Goal: Task Accomplishment & Management: Complete application form

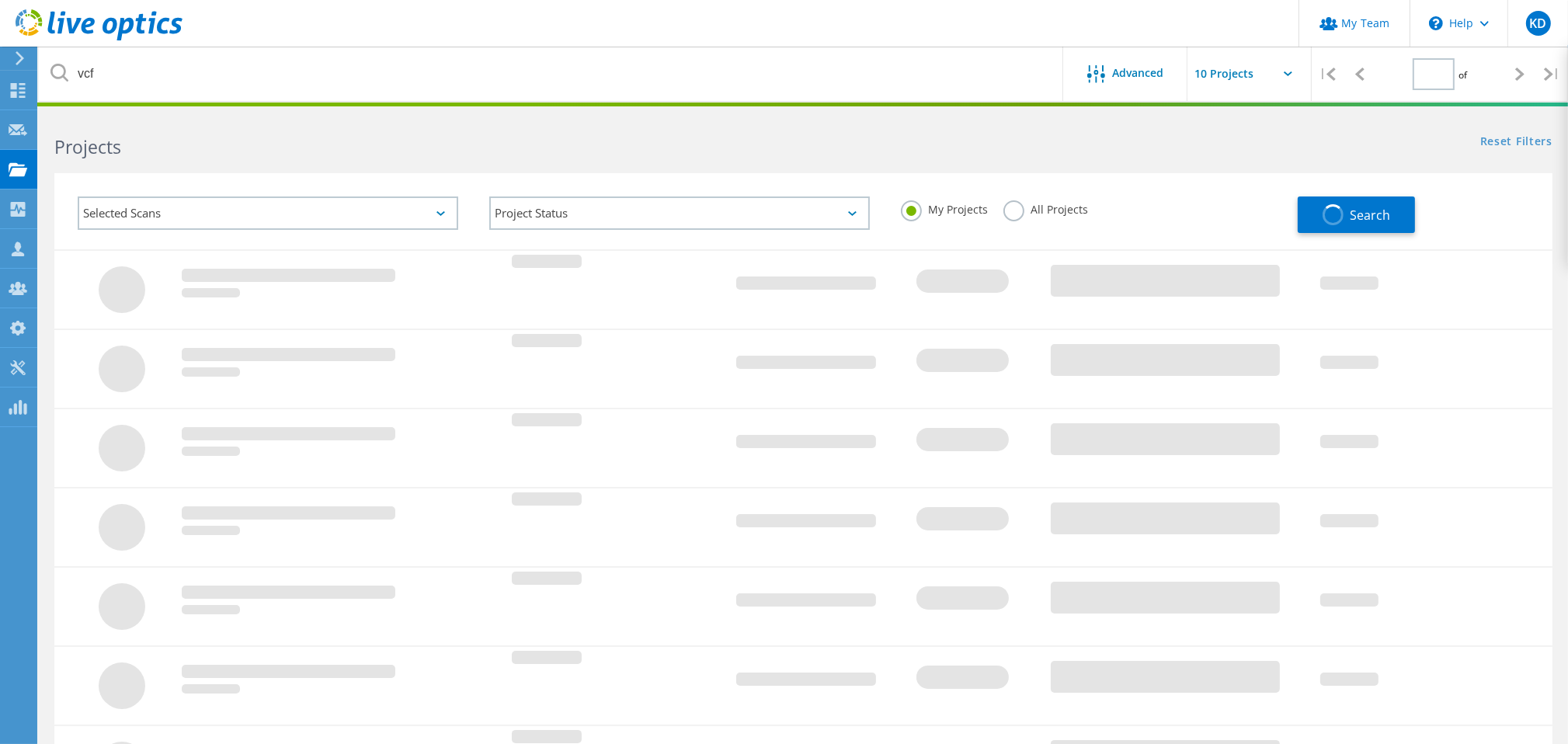
type input "1"
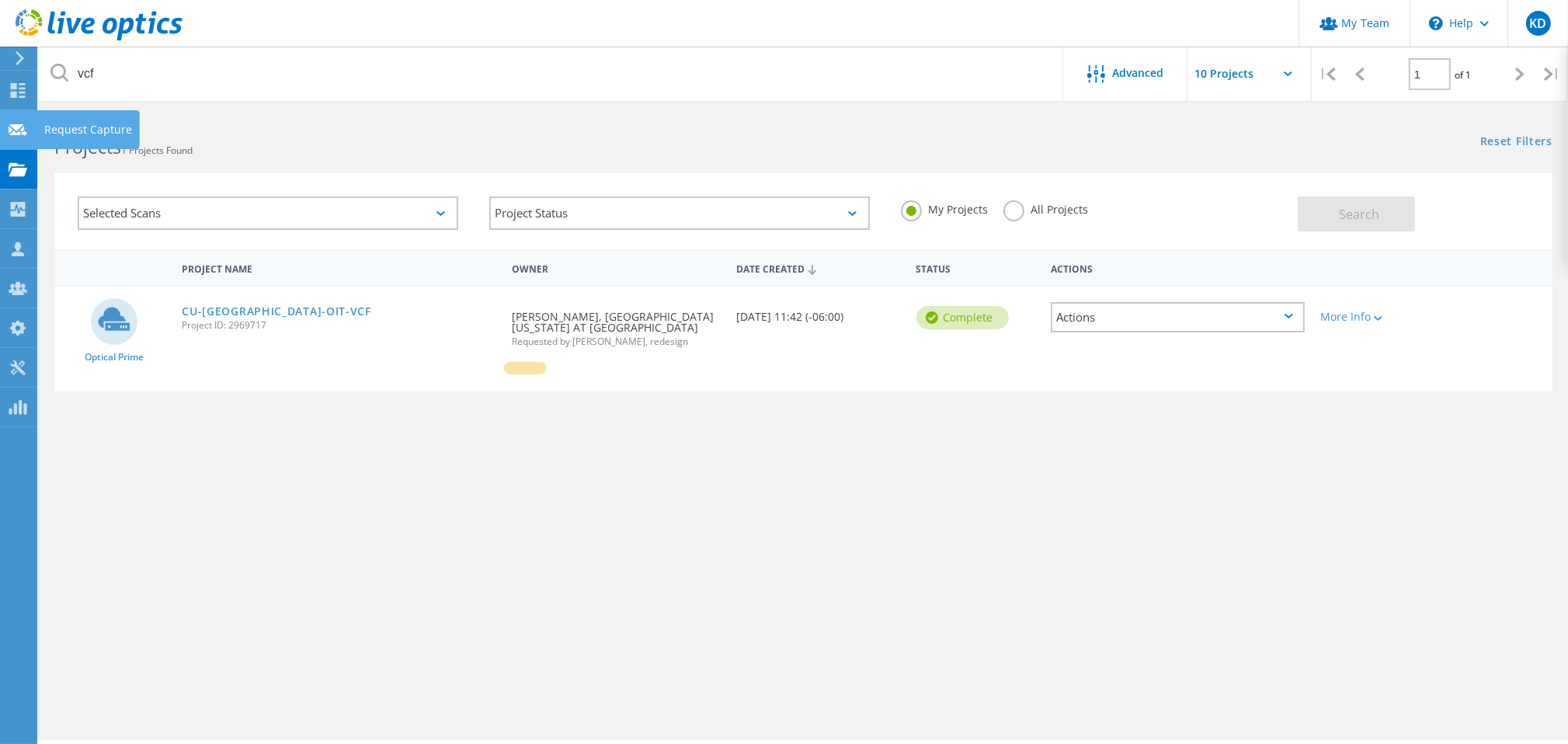
click at [16, 136] on icon at bounding box center [18, 130] width 19 height 15
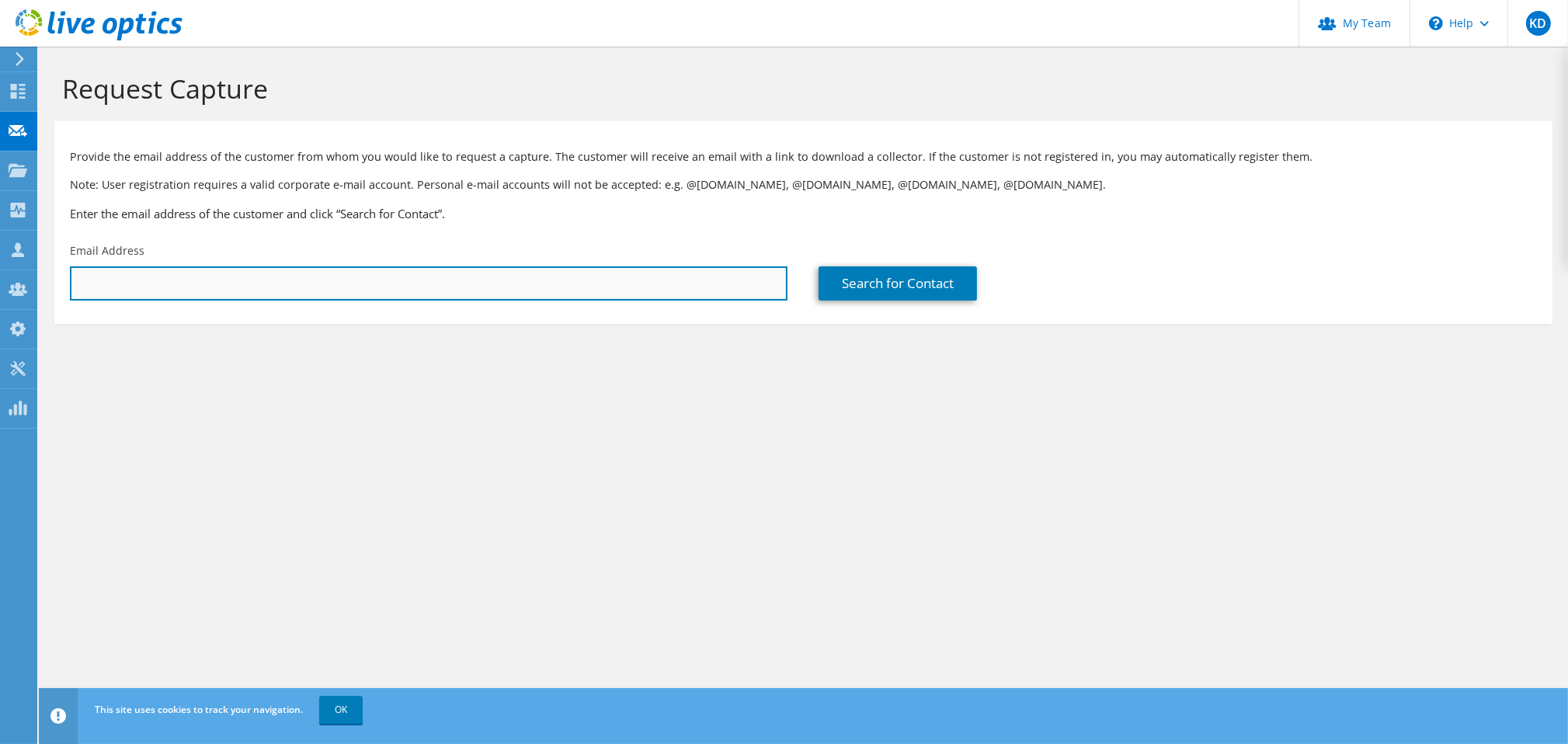
click at [457, 292] on input "text" at bounding box center [428, 284] width 717 height 34
paste input "bruce.nicholls@amnhealthcare.com"
type input "bruce.nicholls@amnhealthcare.com"
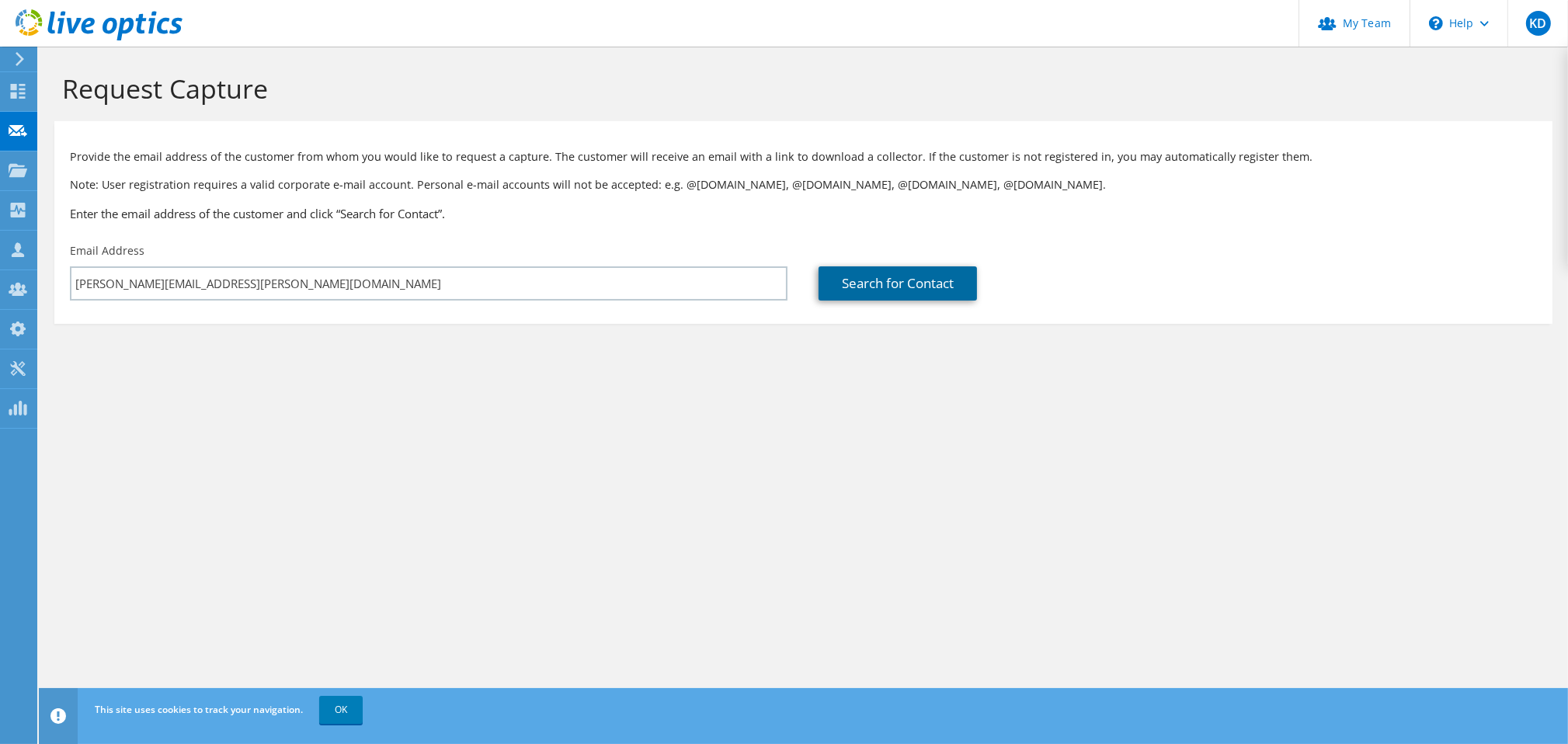
click at [864, 297] on link "Search for Contact" at bounding box center [898, 284] width 158 height 34
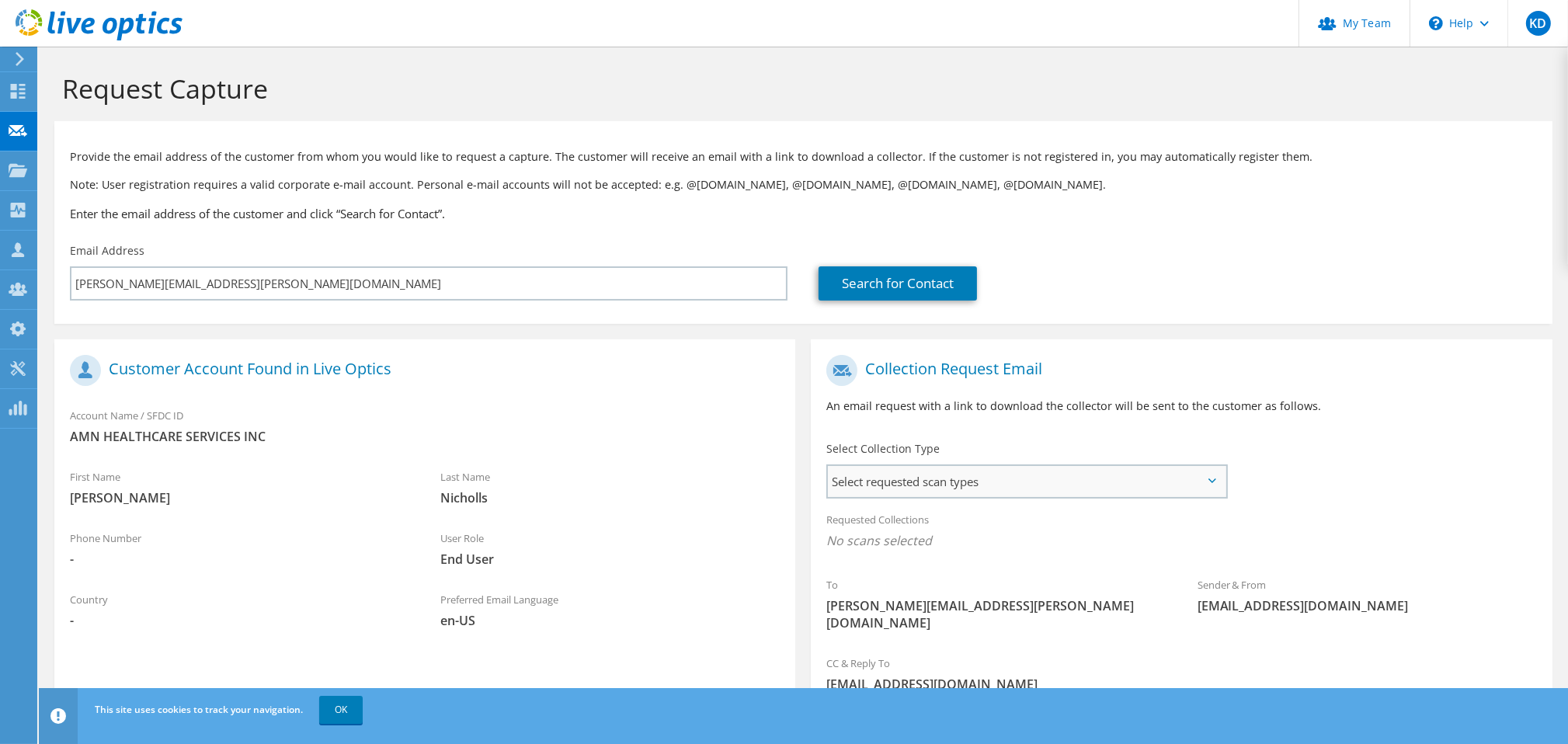
click at [1056, 485] on span "Select requested scan types" at bounding box center [1026, 481] width 397 height 31
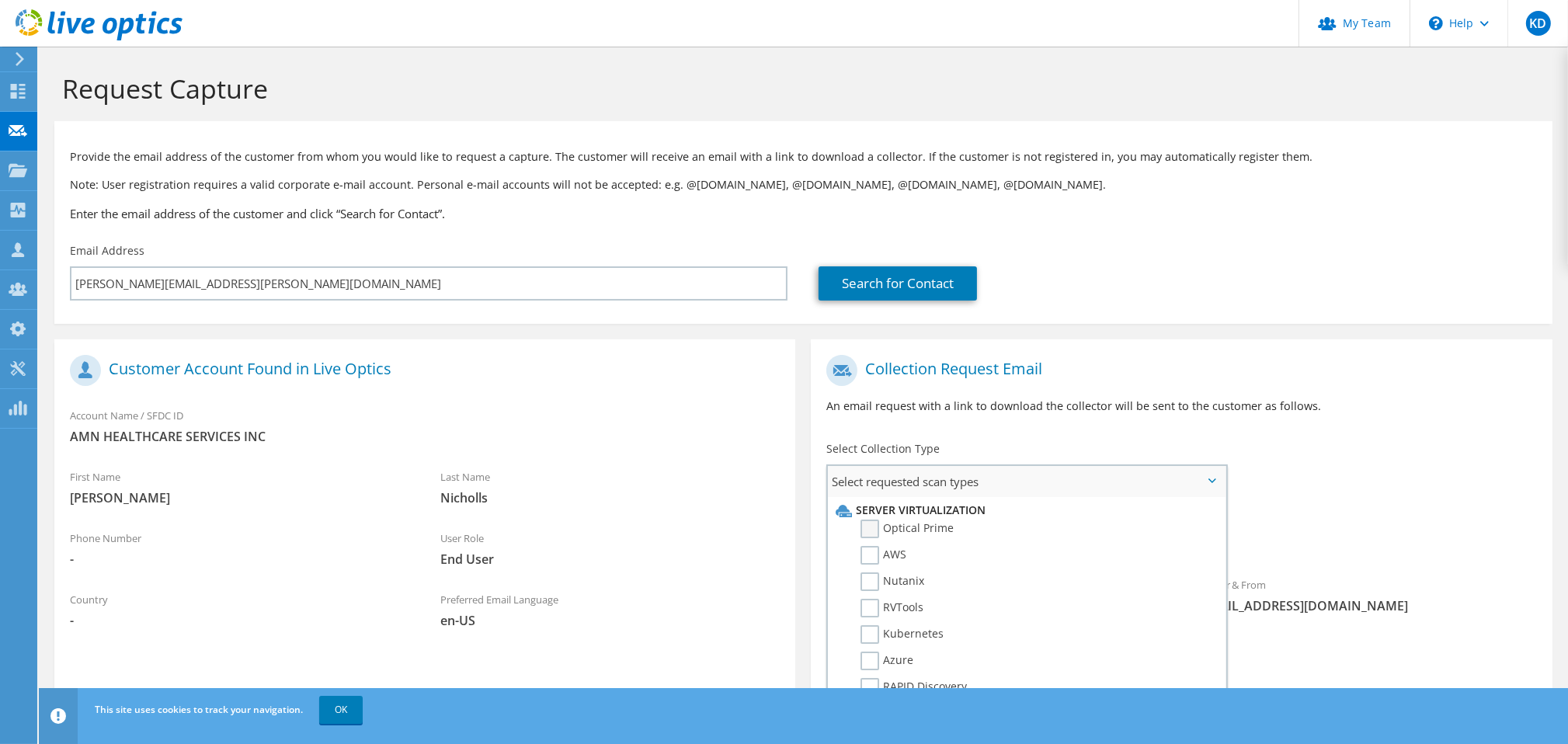
click at [927, 534] on label "Optical Prime" at bounding box center [907, 529] width 93 height 19
click at [0, 0] on input "Optical Prime" at bounding box center [0, 0] width 0 height 0
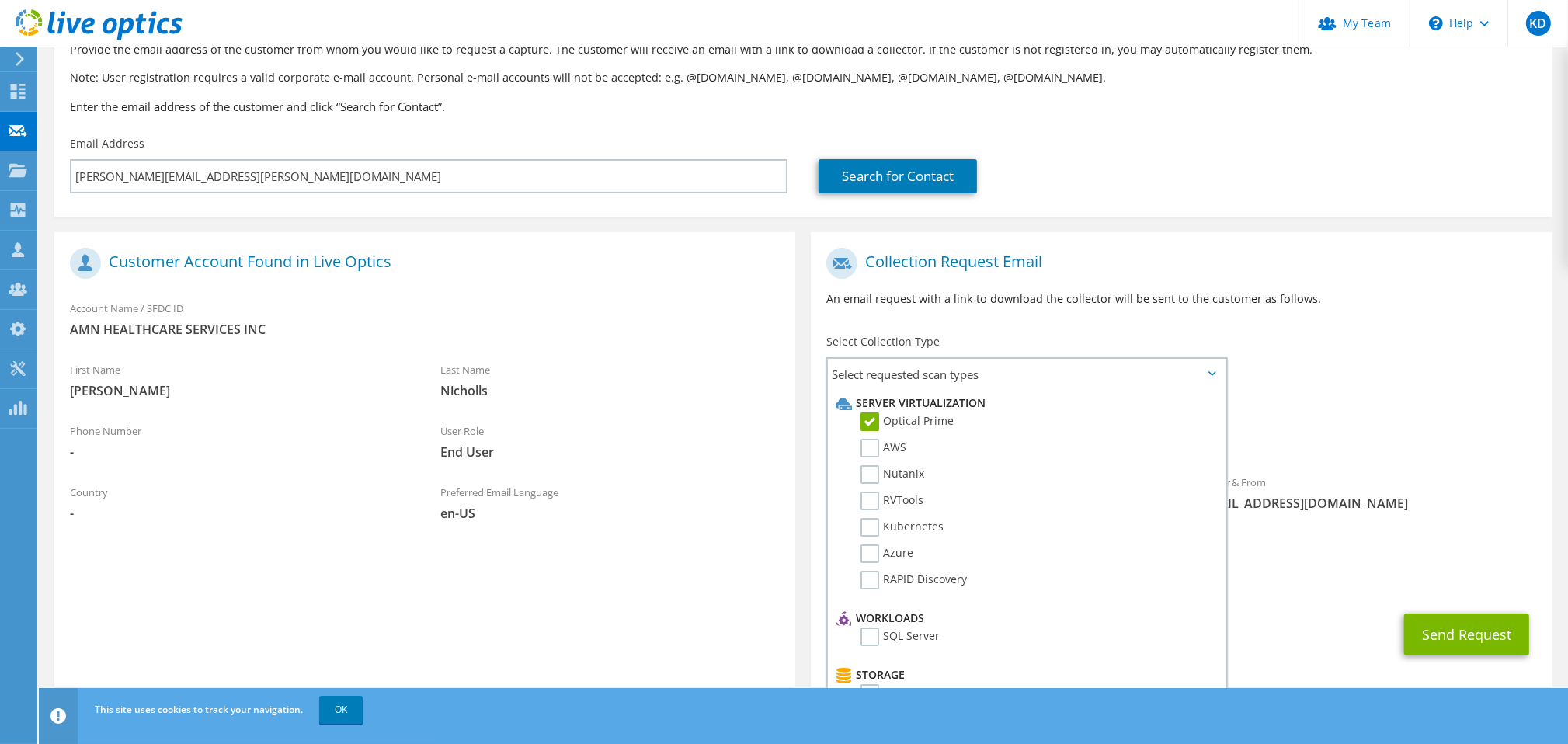
scroll to position [111, 0]
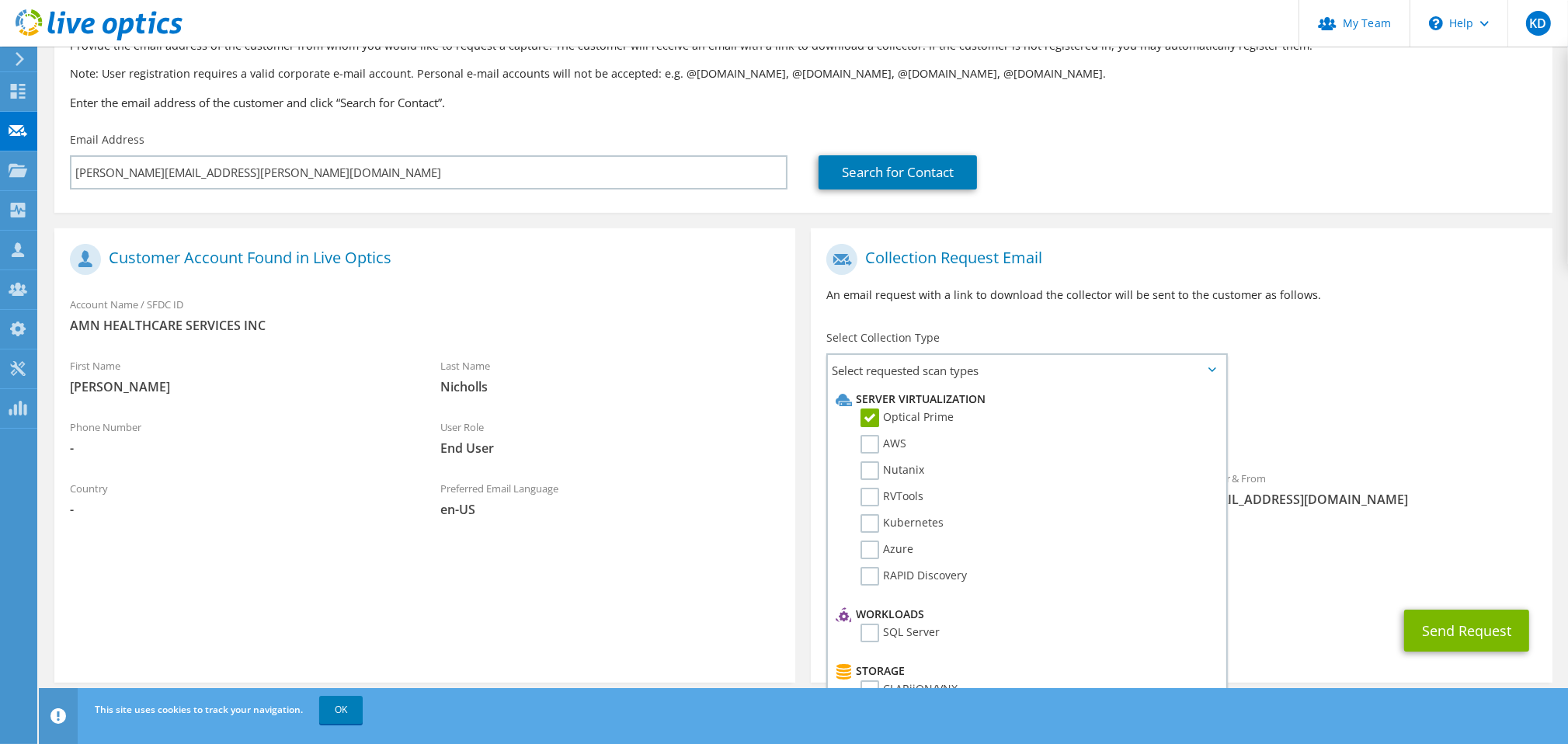
click at [1398, 441] on span "Optical Prime" at bounding box center [1181, 434] width 710 height 26
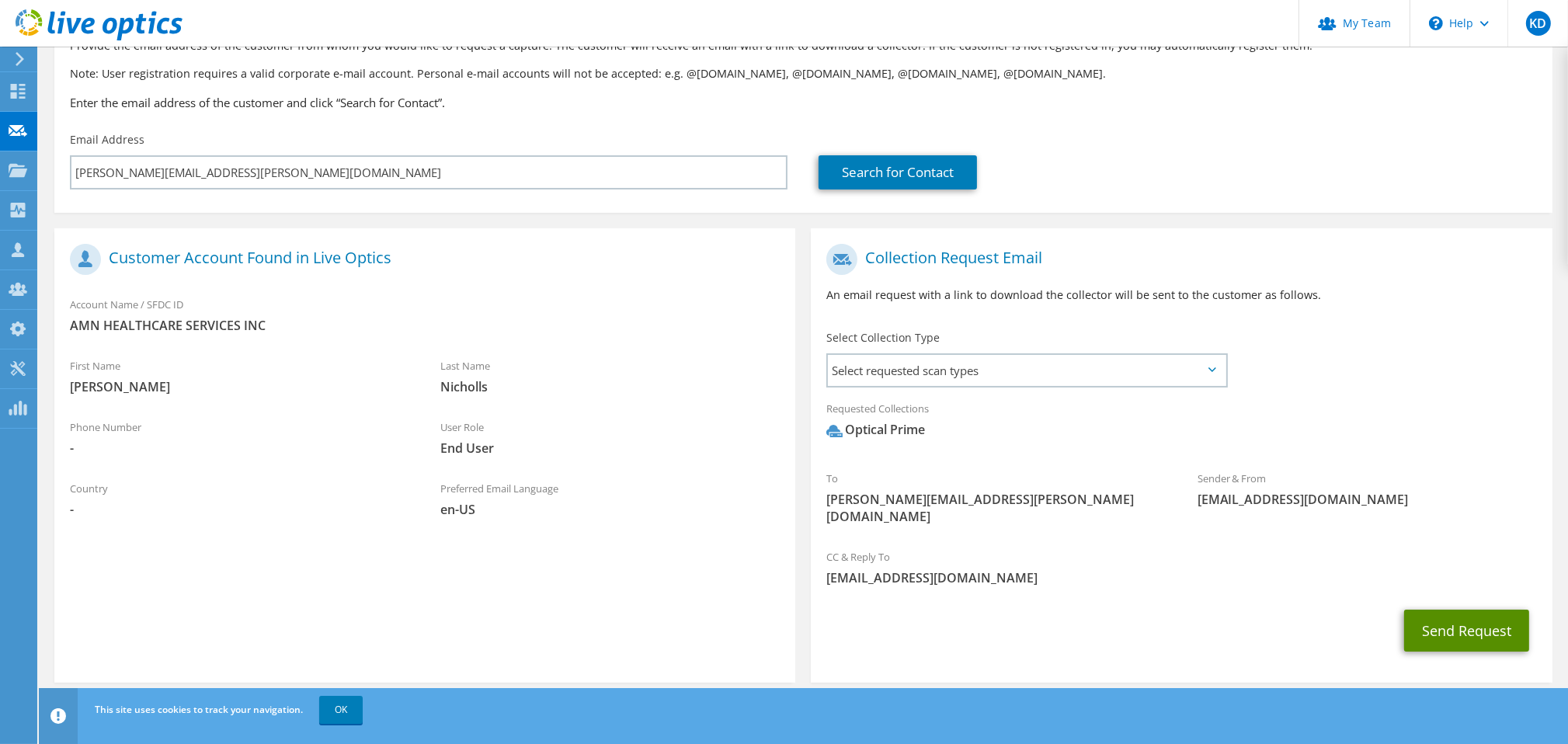
click at [1442, 610] on button "Send Request" at bounding box center [1467, 631] width 125 height 42
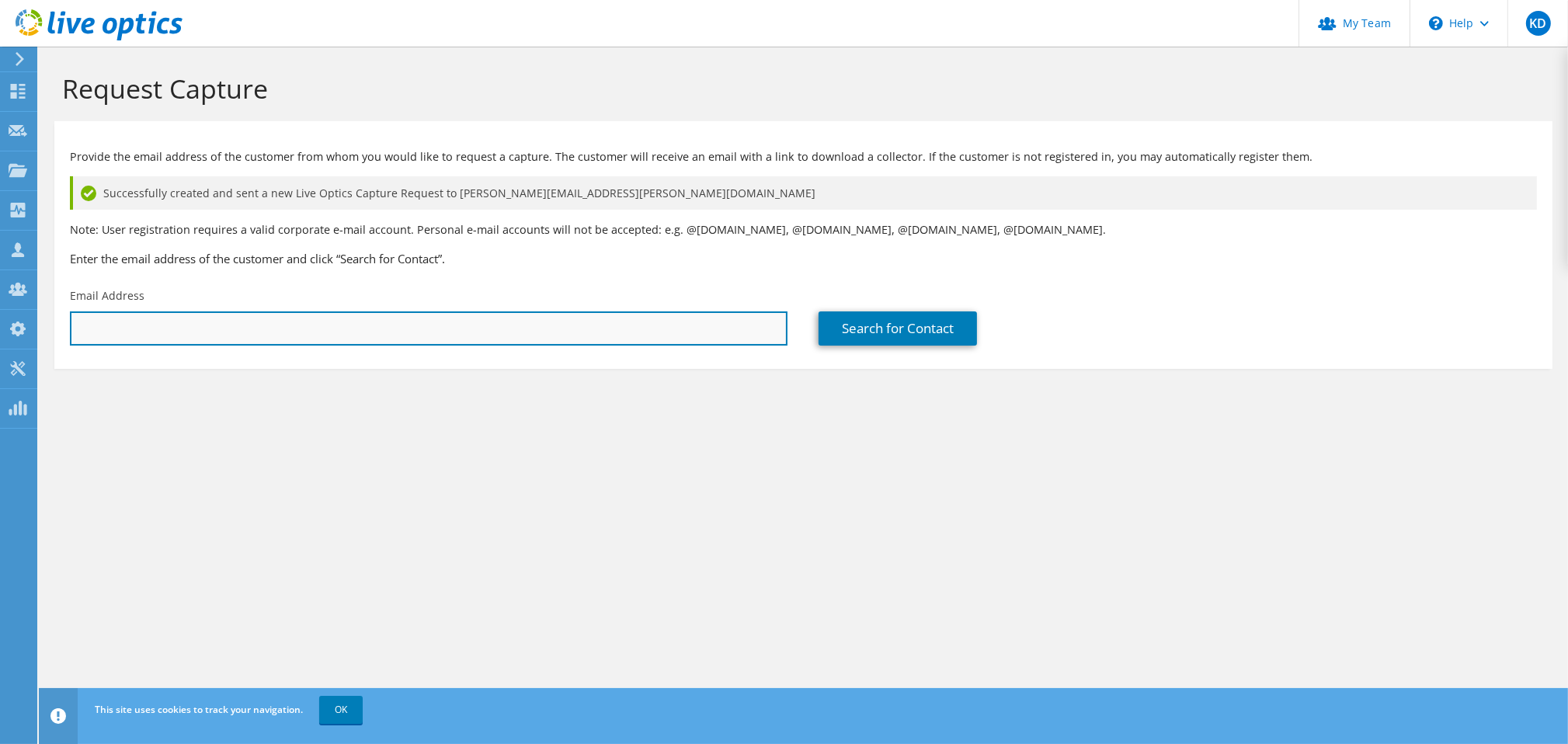
click at [672, 321] on input "text" at bounding box center [428, 328] width 717 height 34
paste input "[PERSON_NAME][EMAIL_ADDRESS][PERSON_NAME][DOMAIN_NAME]"
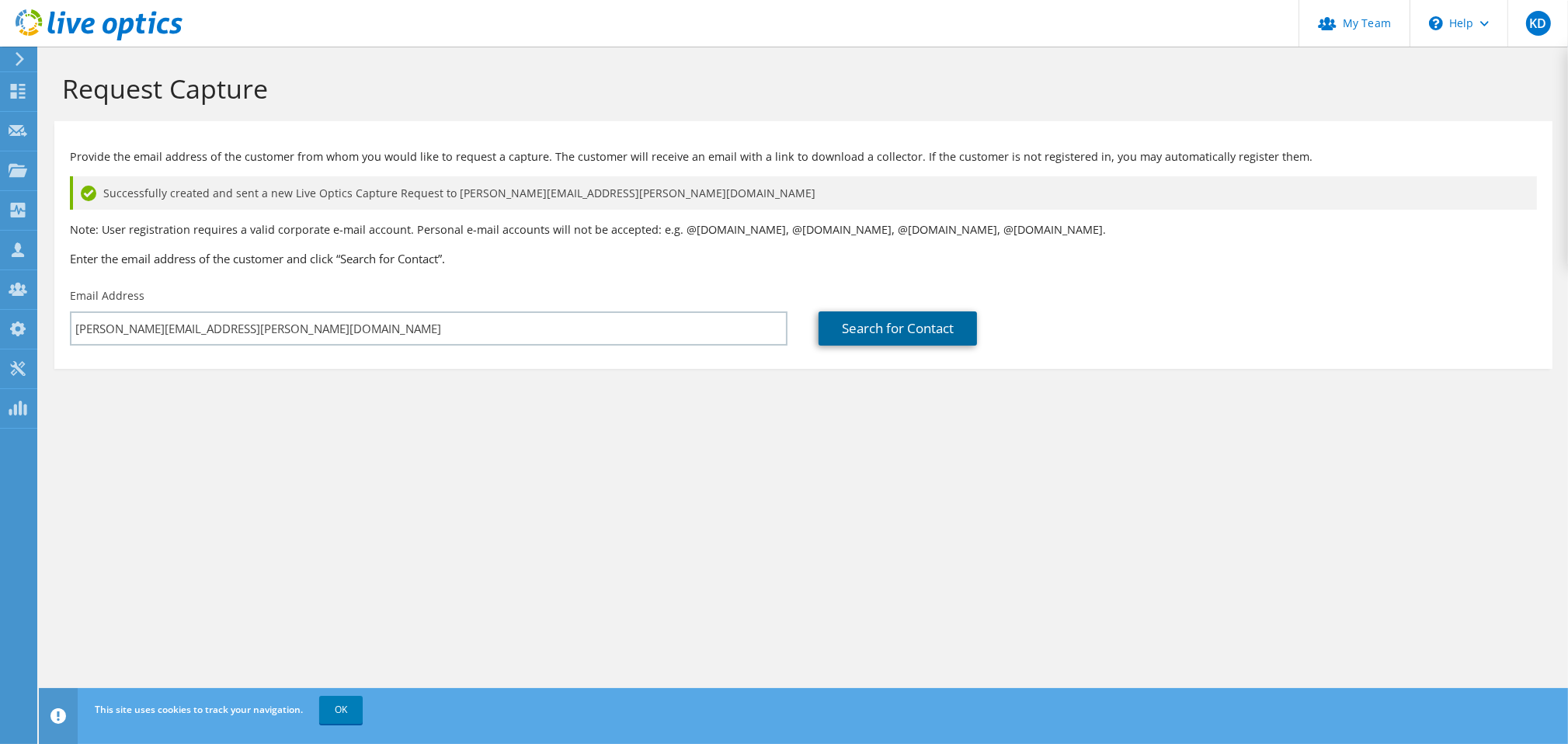
click at [867, 339] on link "Search for Contact" at bounding box center [898, 328] width 158 height 34
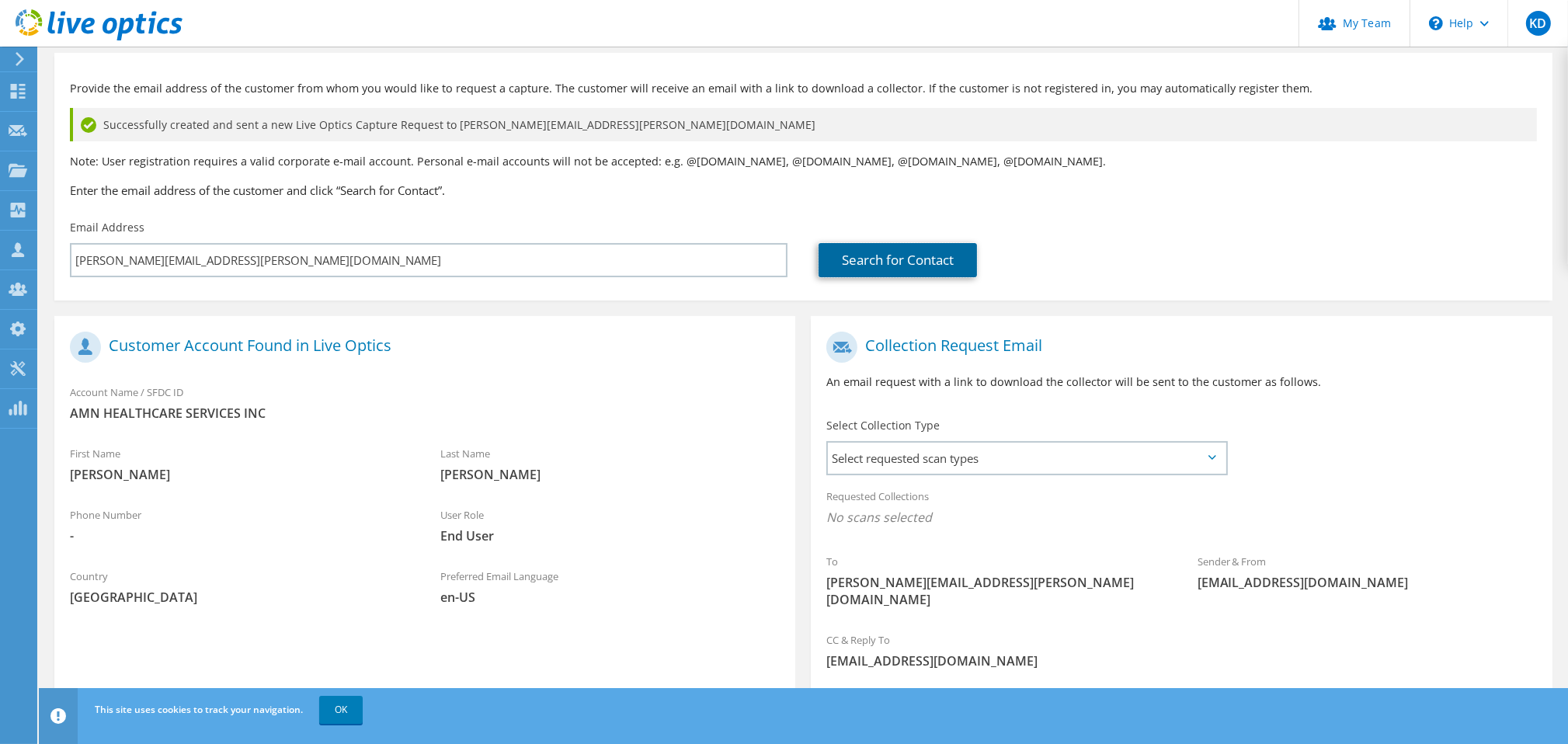
scroll to position [151, 0]
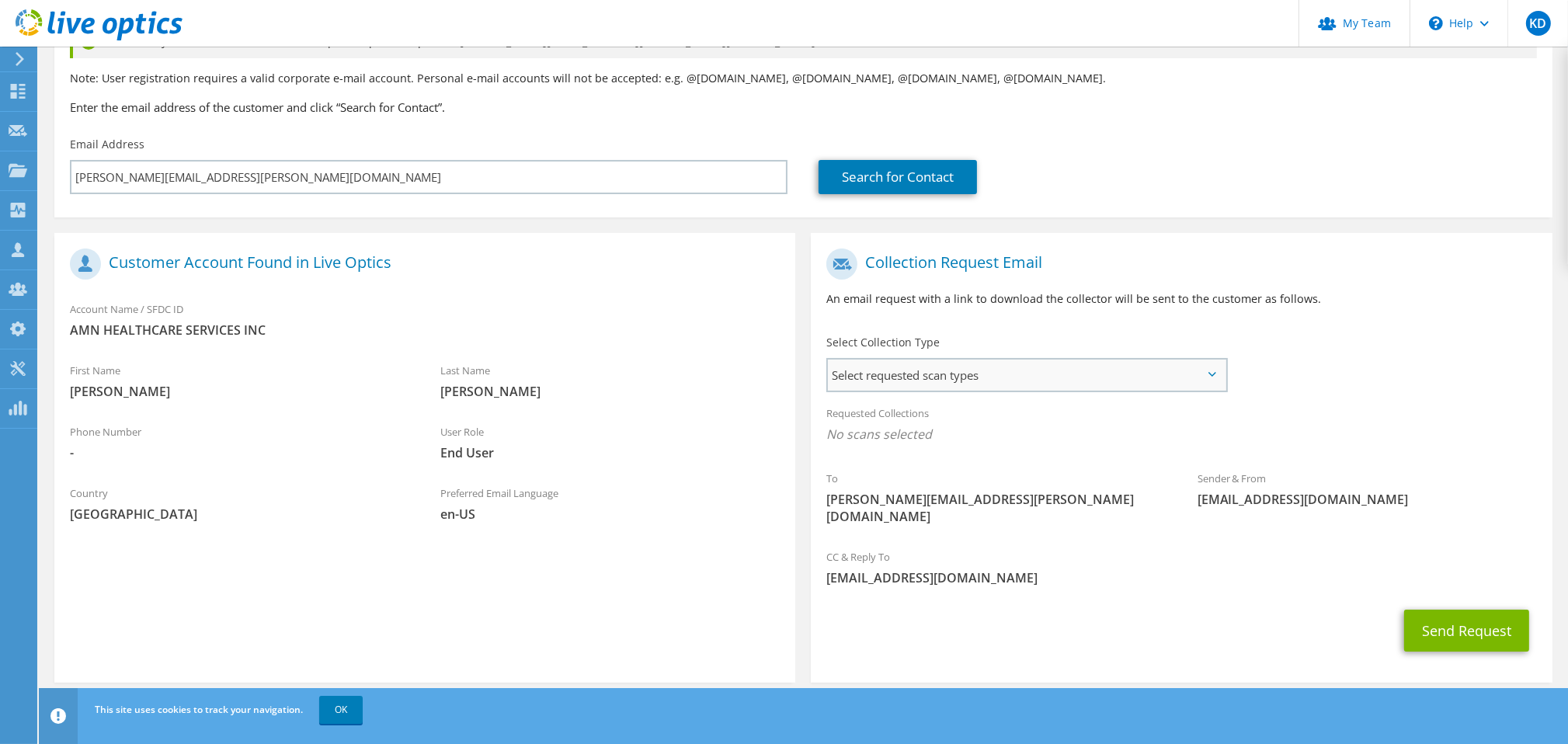
click at [1038, 368] on span "Select requested scan types" at bounding box center [1026, 376] width 397 height 31
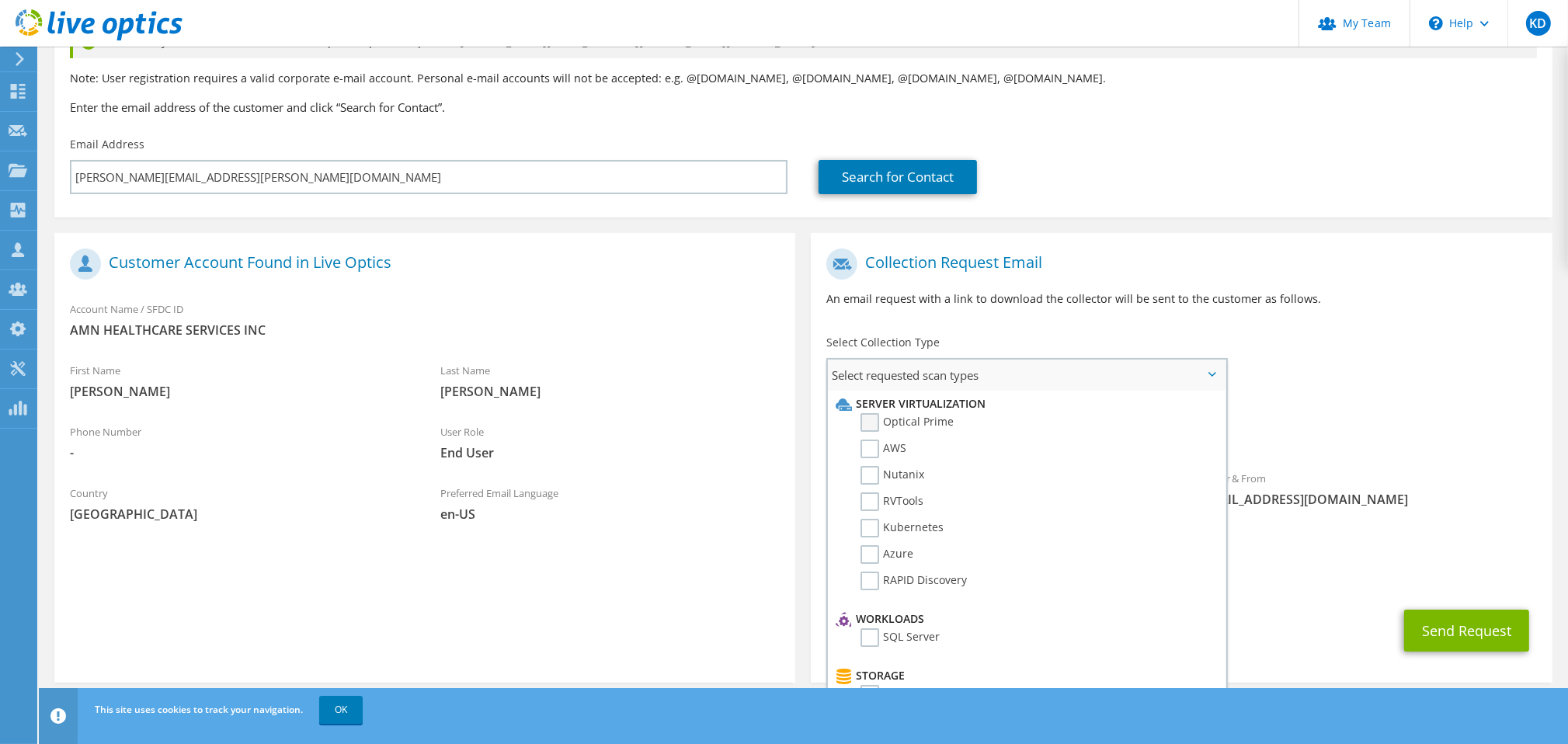
click at [931, 423] on label "Optical Prime" at bounding box center [907, 423] width 93 height 19
click at [0, 0] on input "Optical Prime" at bounding box center [0, 0] width 0 height 0
click at [1152, 263] on h1 "Collection Request Email" at bounding box center [1178, 264] width 702 height 31
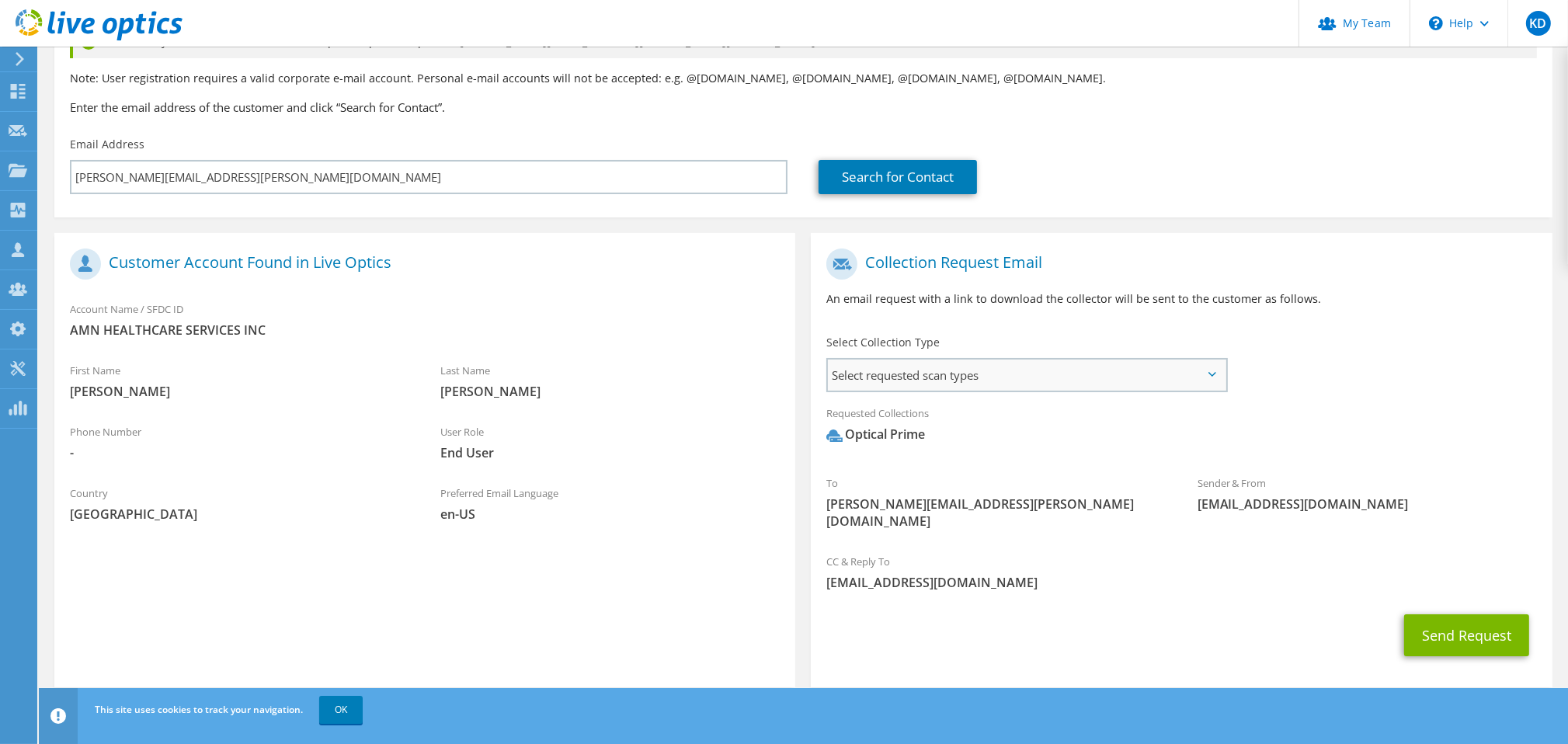
click at [1024, 379] on span "Select requested scan types" at bounding box center [1026, 376] width 397 height 31
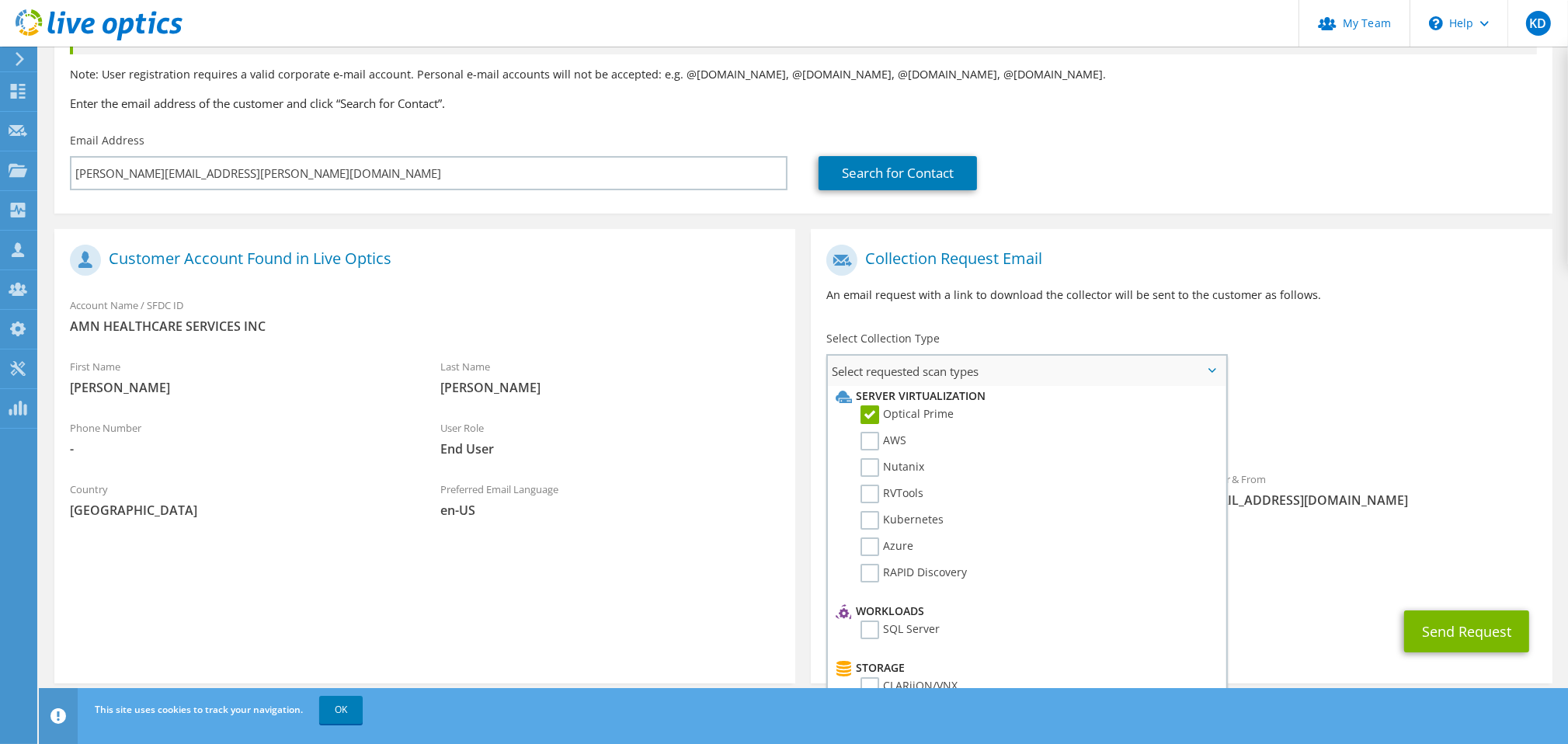
scroll to position [0, 0]
click at [1153, 285] on div "Collection Request Email An email request with a link to download the collector…" at bounding box center [1181, 280] width 741 height 86
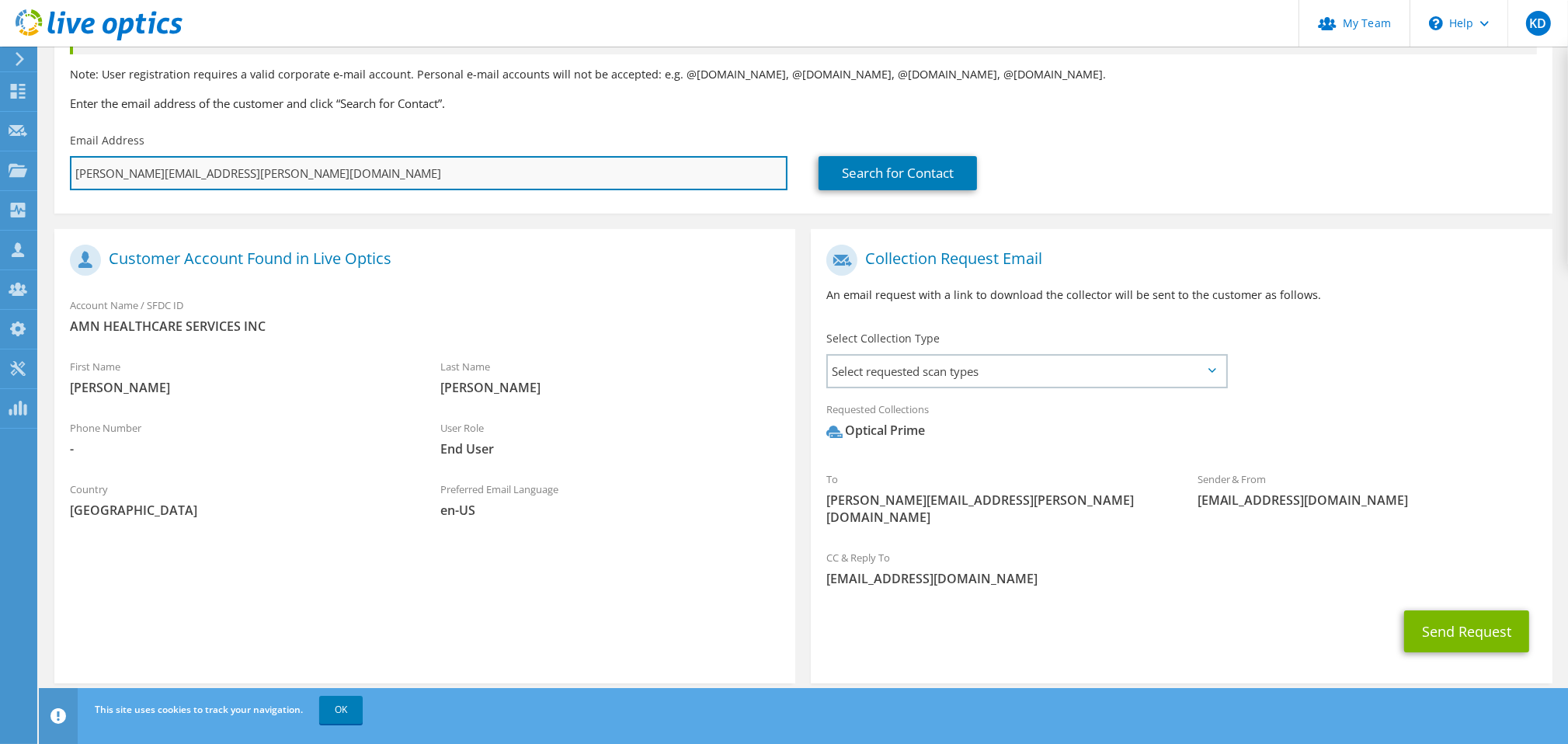
click at [522, 172] on input "Adam.Beck@amnhealthcare.com" at bounding box center [428, 173] width 717 height 34
paste input "bruce.nicholls"
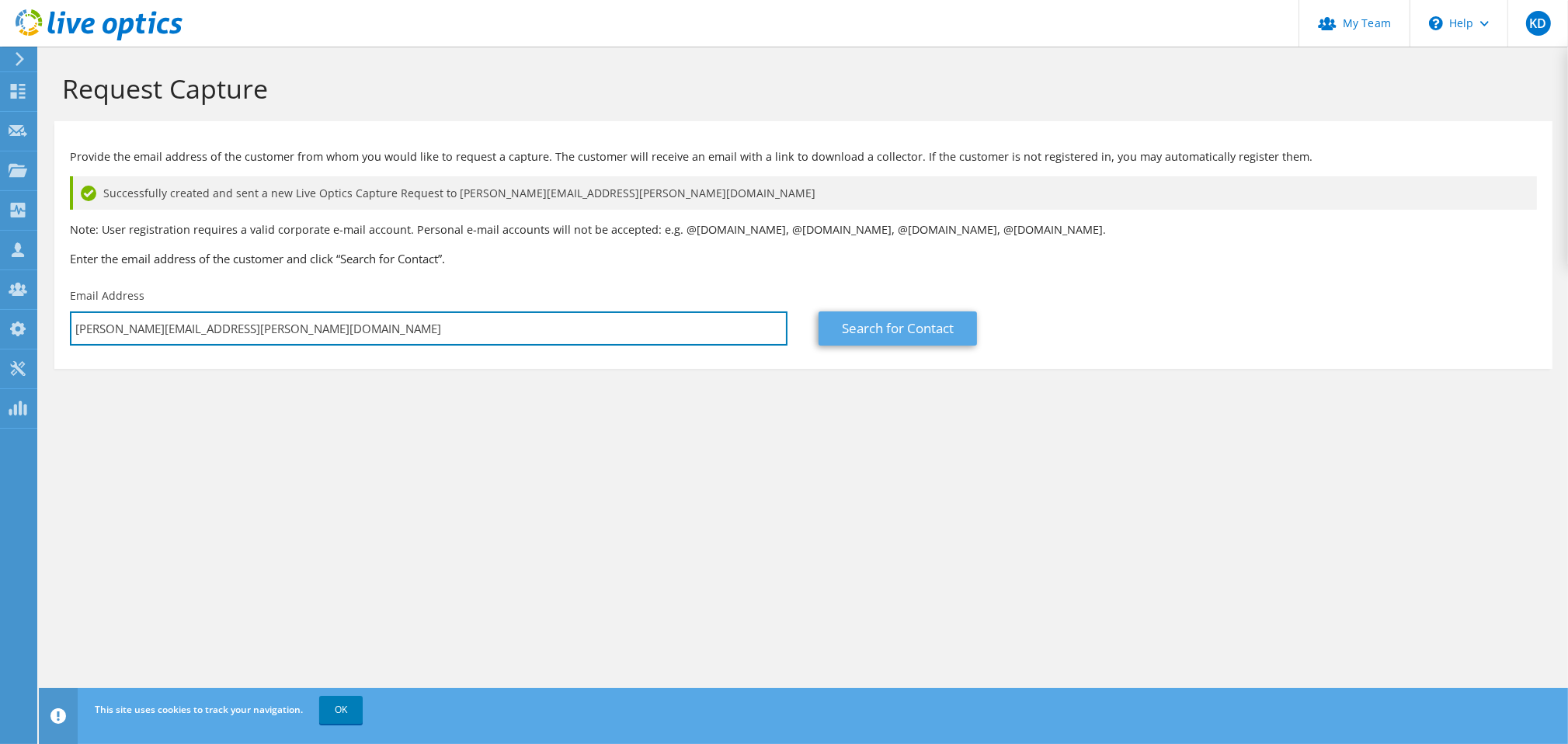
type input "bruce.nicholls@amnhealthcare.com"
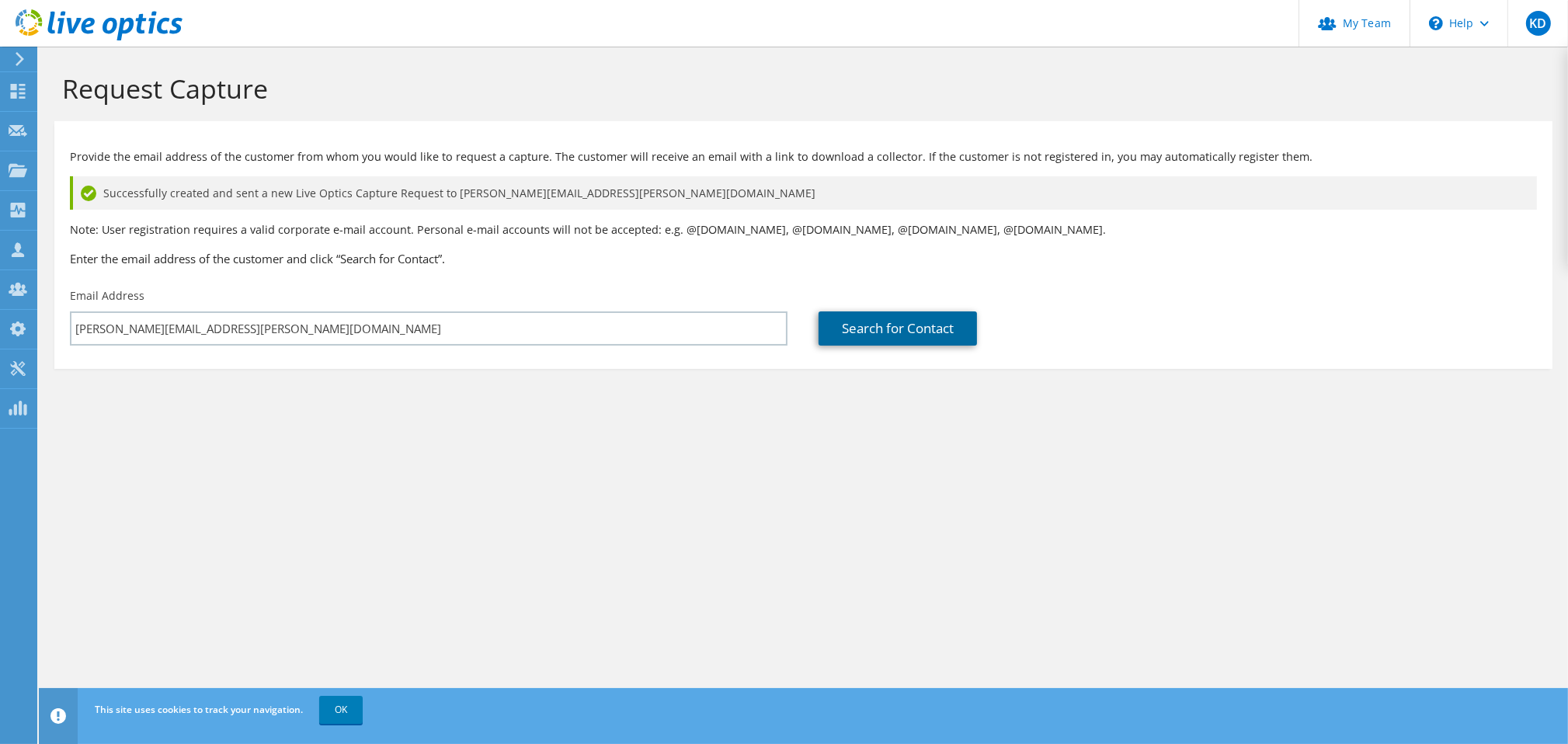
click at [883, 337] on link "Search for Contact" at bounding box center [898, 328] width 158 height 34
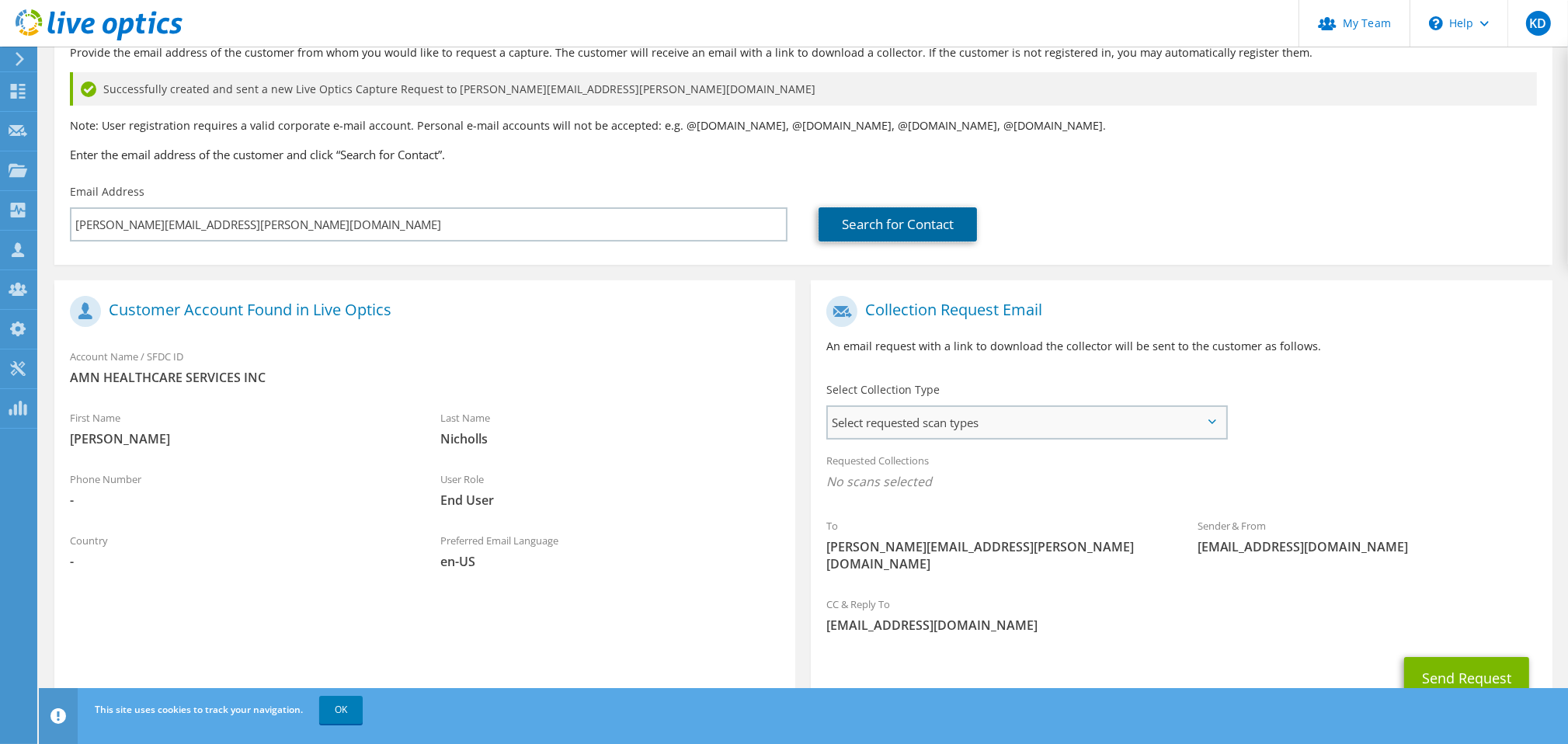
scroll to position [151, 0]
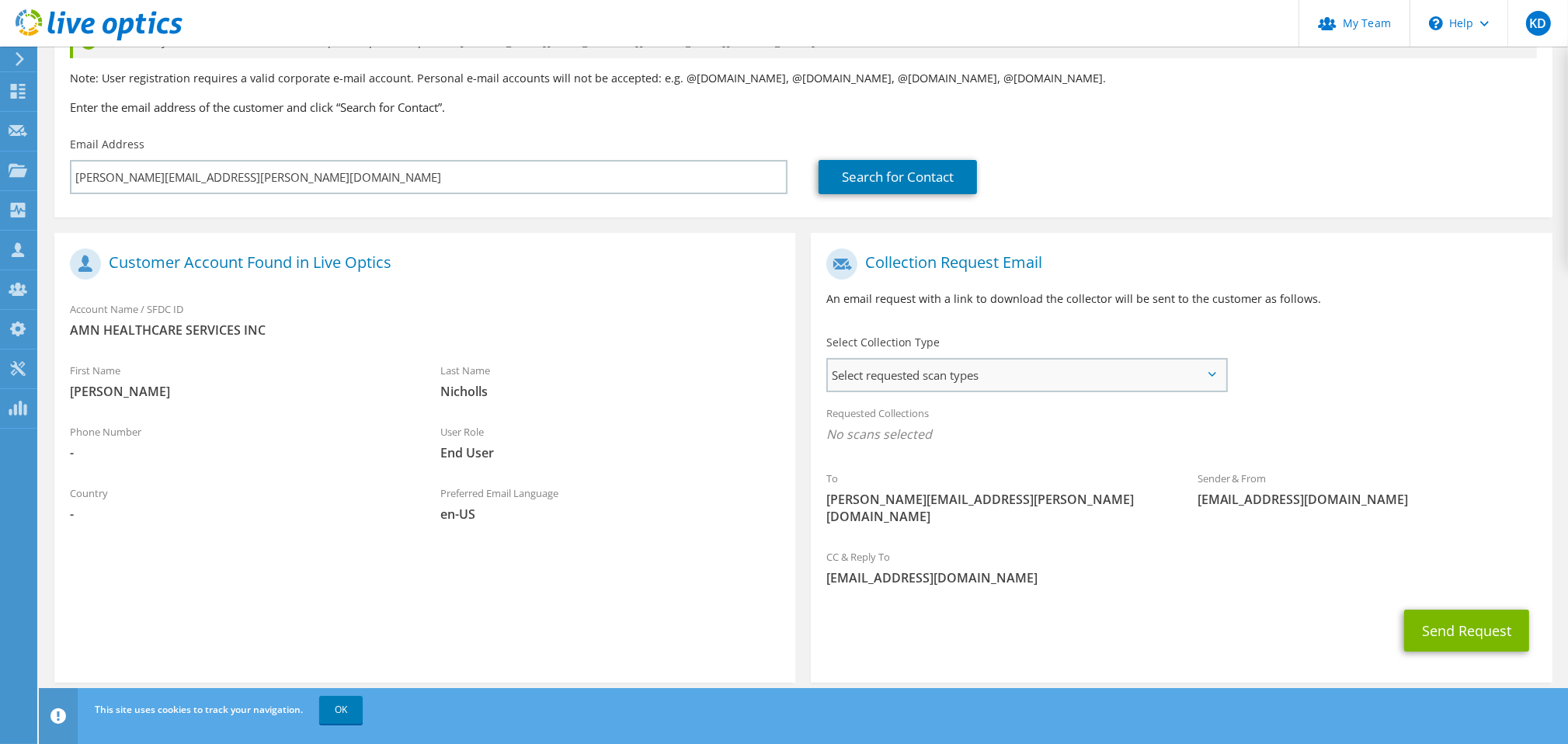
click at [993, 375] on span "Select requested scan types" at bounding box center [1026, 376] width 397 height 31
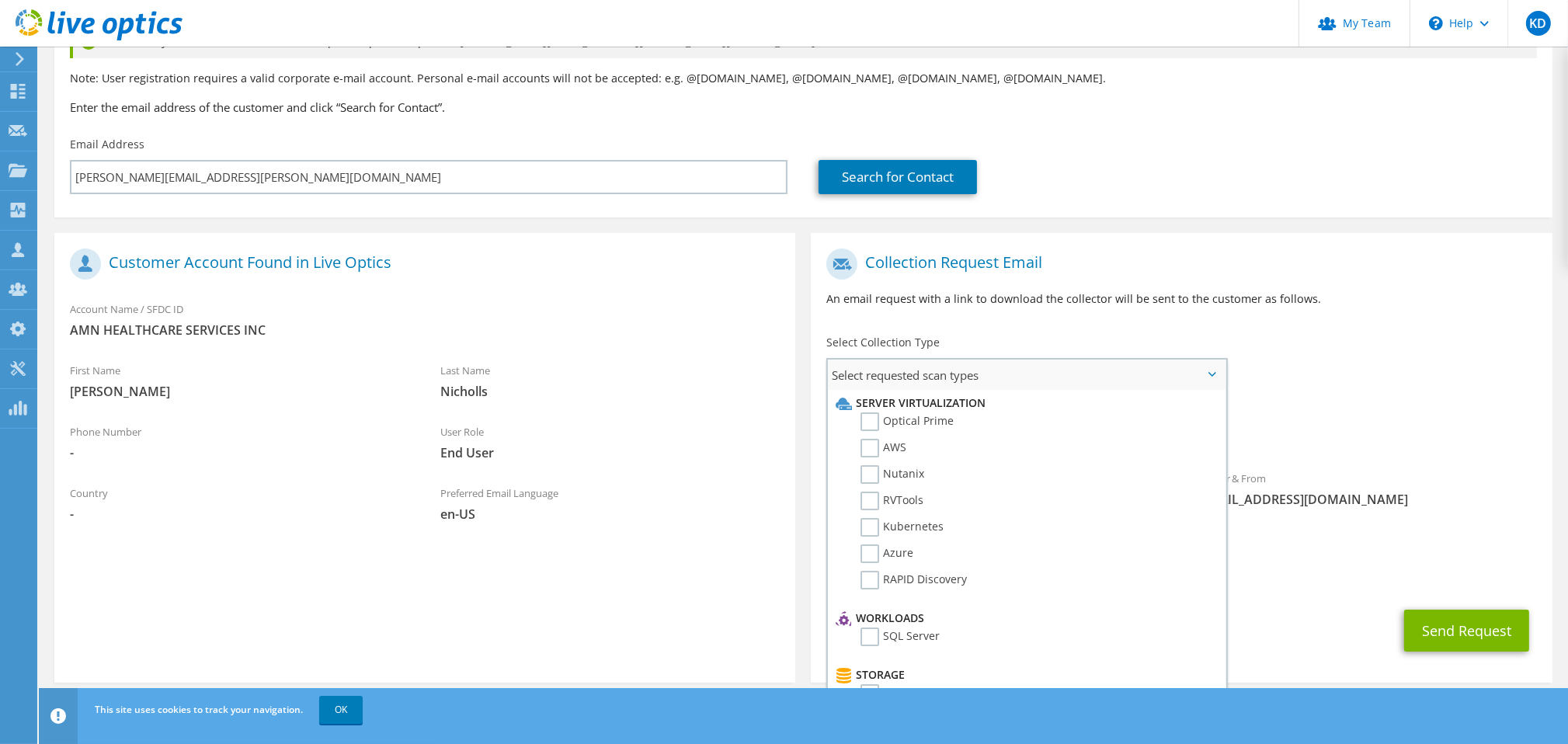
scroll to position [0, 0]
click at [872, 455] on label "AWS" at bounding box center [884, 449] width 45 height 19
click at [0, 0] on input "AWS" at bounding box center [0, 0] width 0 height 0
click at [877, 551] on label "Azure" at bounding box center [887, 555] width 53 height 19
click at [0, 0] on input "Azure" at bounding box center [0, 0] width 0 height 0
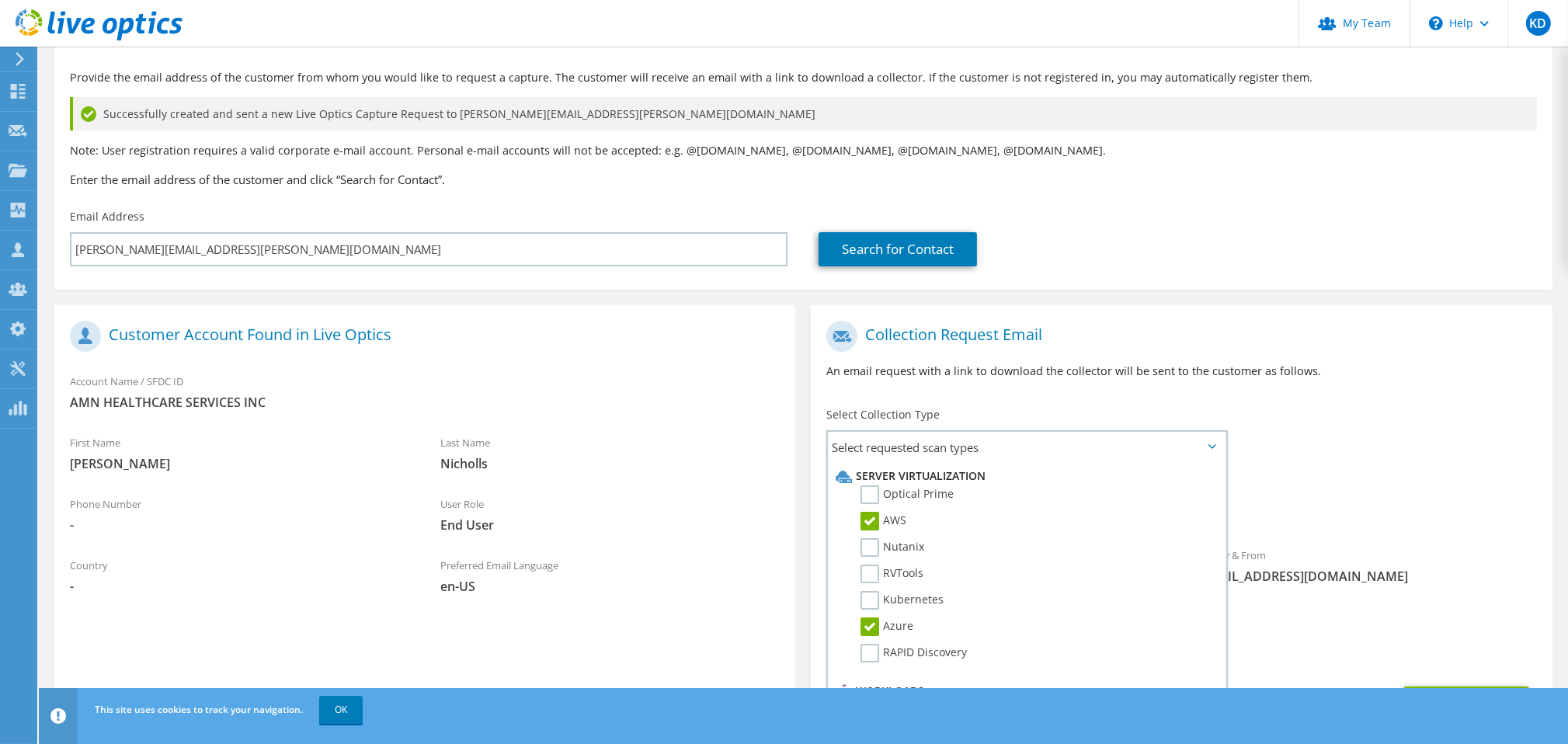
scroll to position [52, 0]
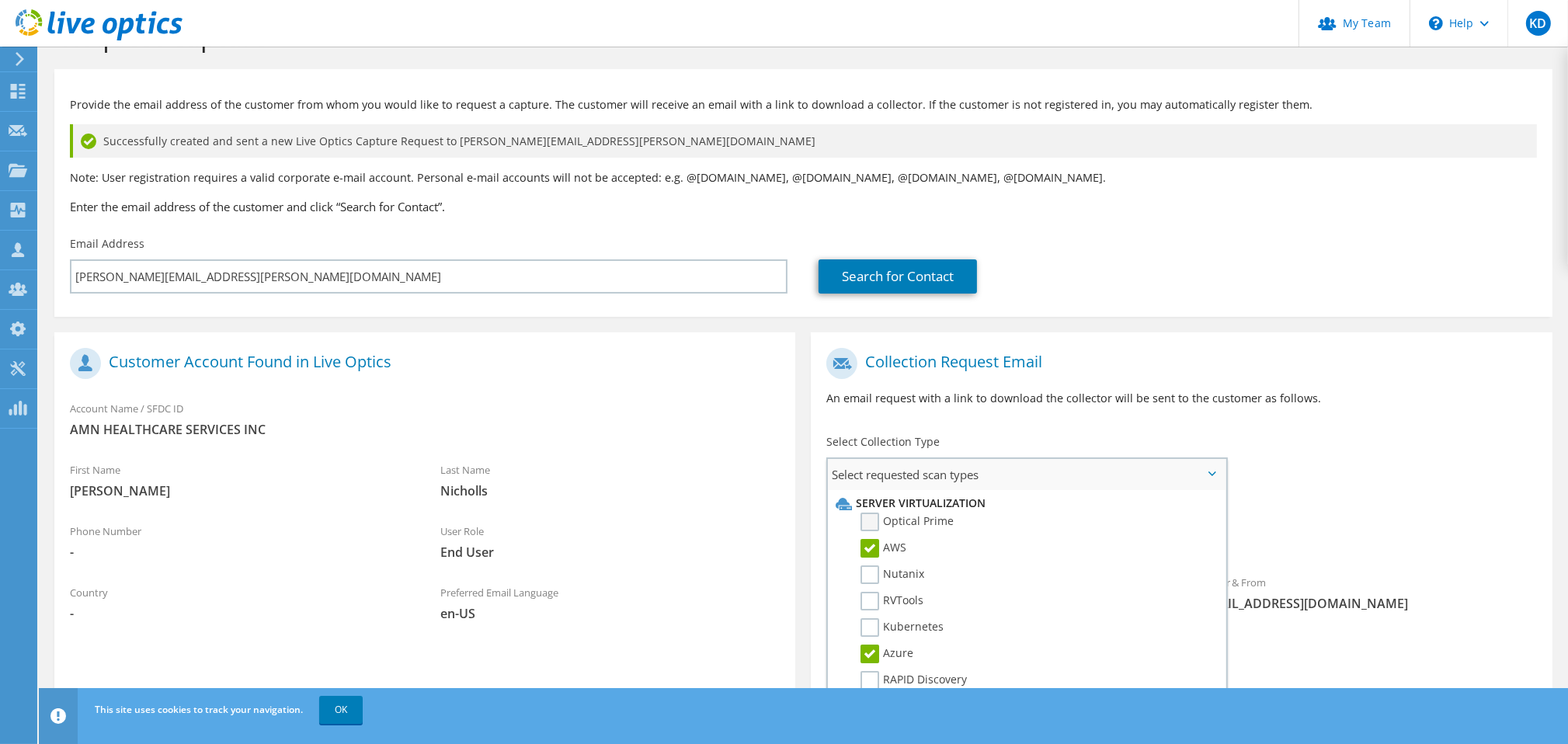
click at [869, 527] on label "Optical Prime" at bounding box center [907, 522] width 93 height 19
click at [0, 0] on input "Optical Prime" at bounding box center [0, 0] width 0 height 0
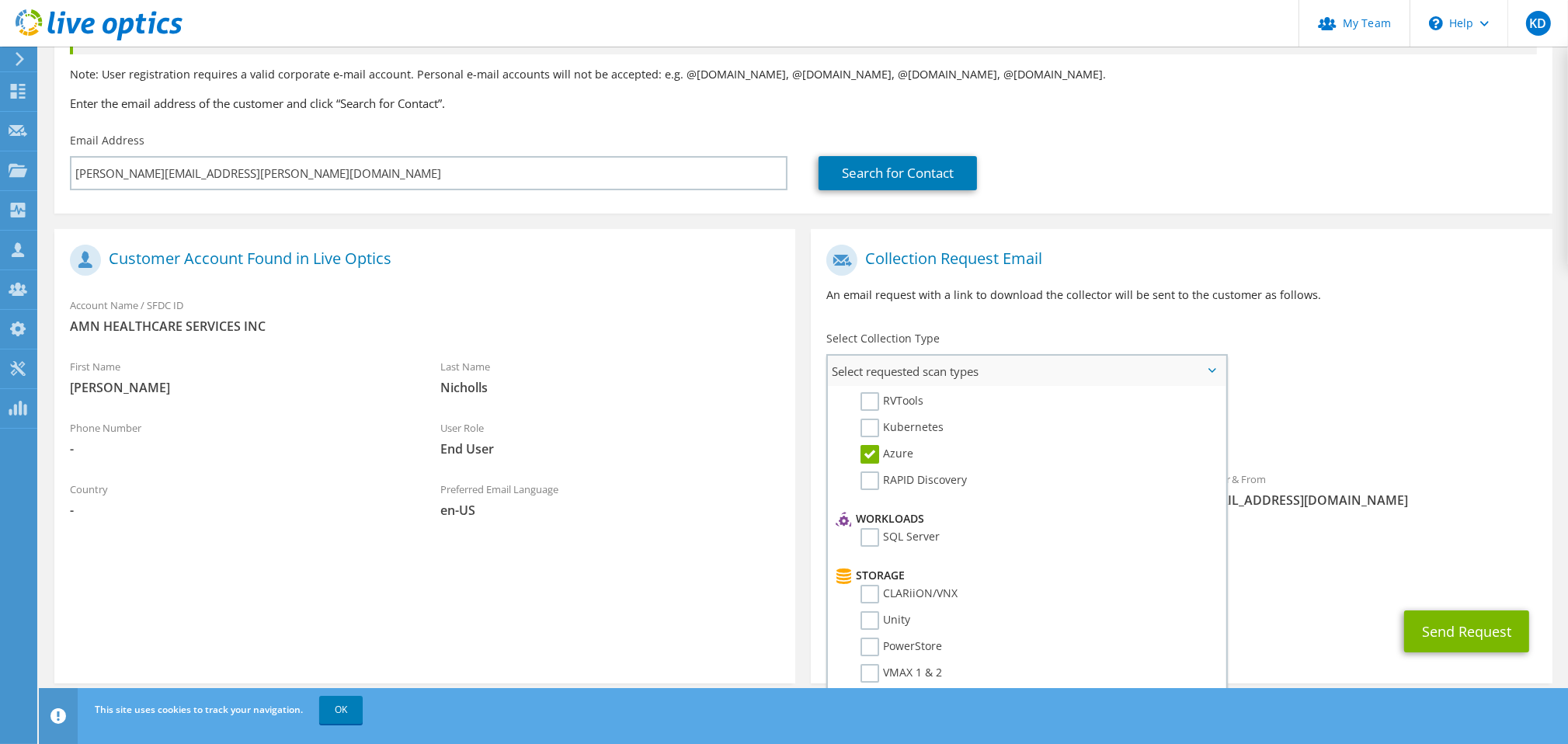
scroll to position [0, 0]
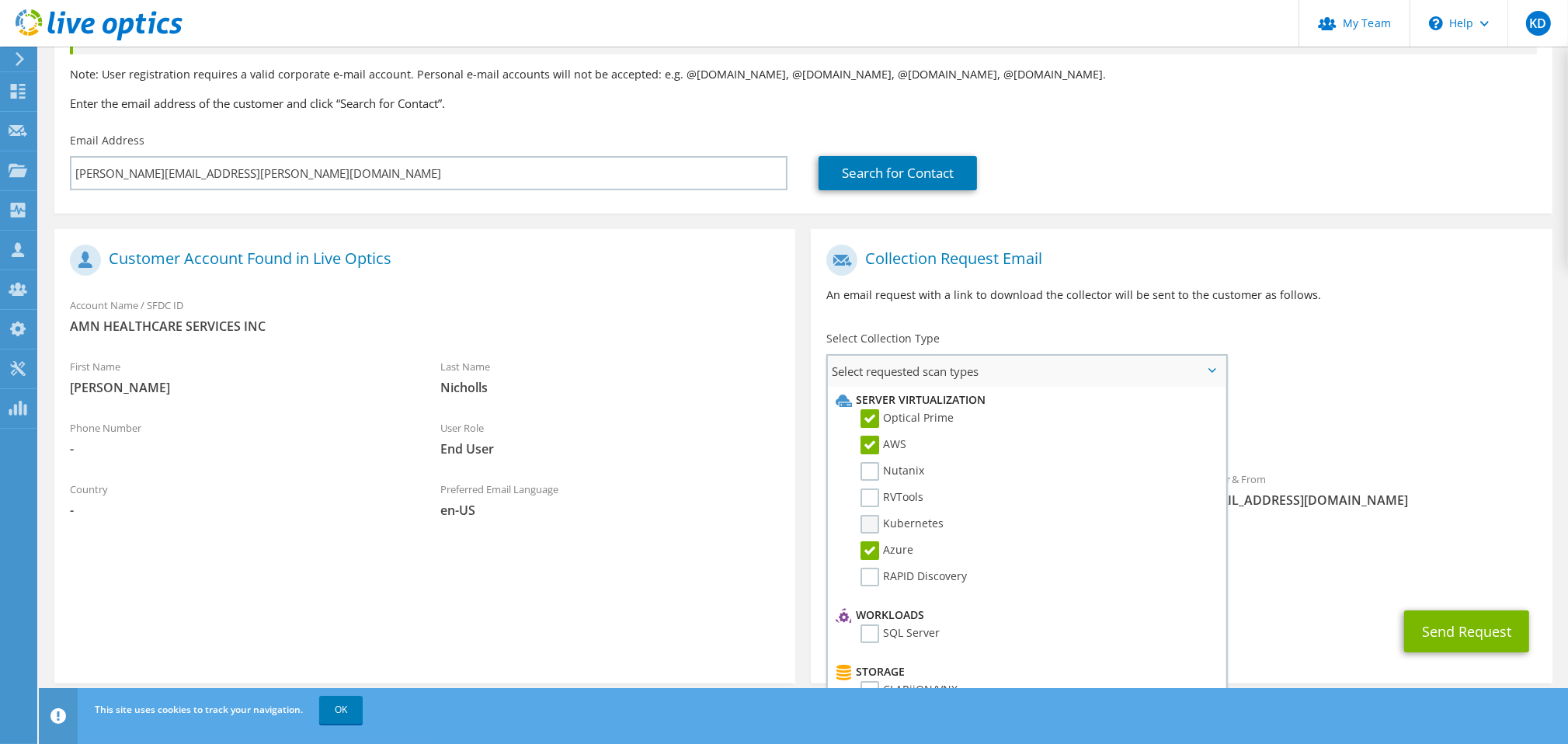
click at [877, 519] on label "Kubernetes" at bounding box center [902, 524] width 83 height 19
click at [0, 0] on input "Kubernetes" at bounding box center [0, 0] width 0 height 0
click at [1431, 611] on button "Send Request" at bounding box center [1467, 632] width 125 height 42
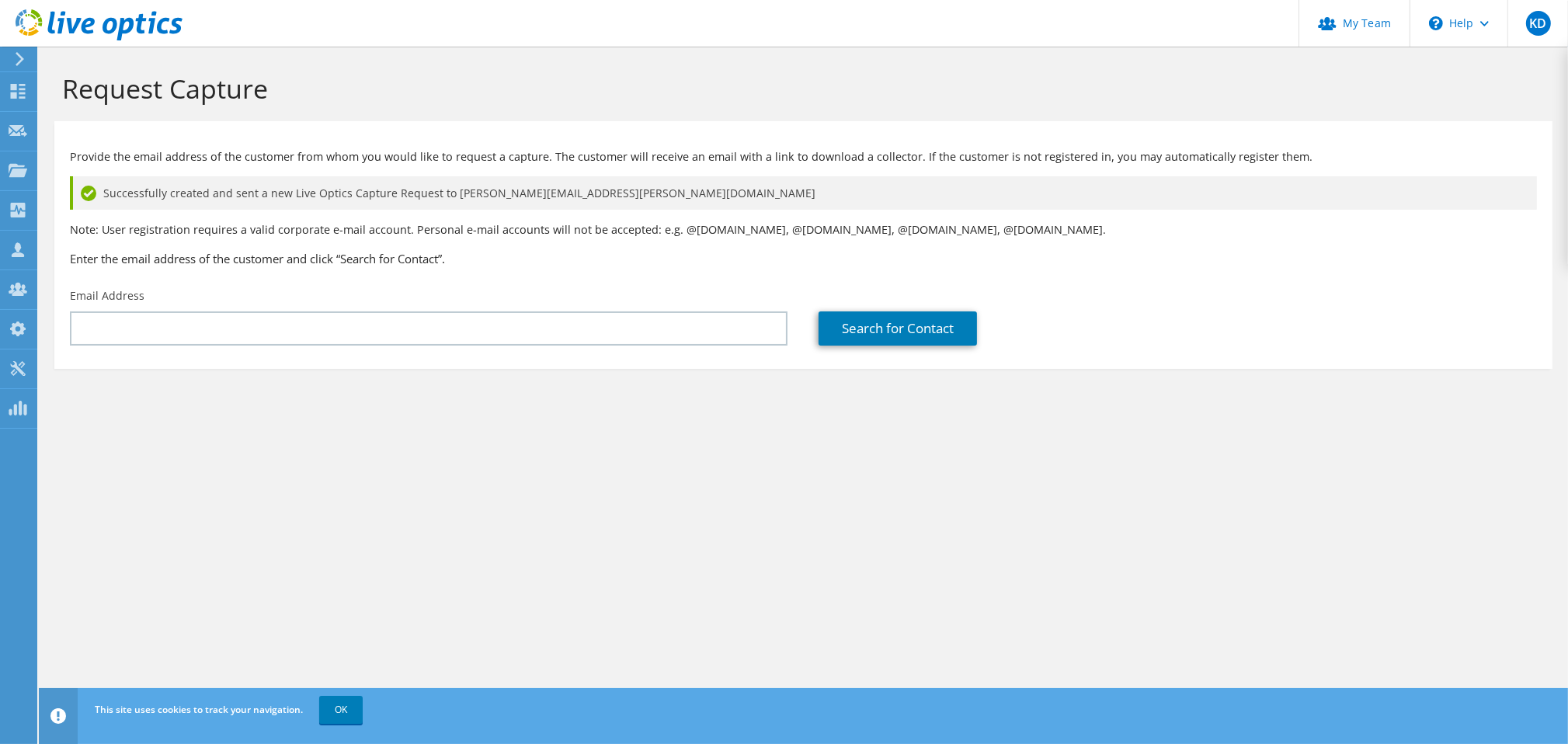
click at [566, 472] on div "Request Capture Provide the email address of the customer from whom you would l…" at bounding box center [804, 395] width 1530 height 698
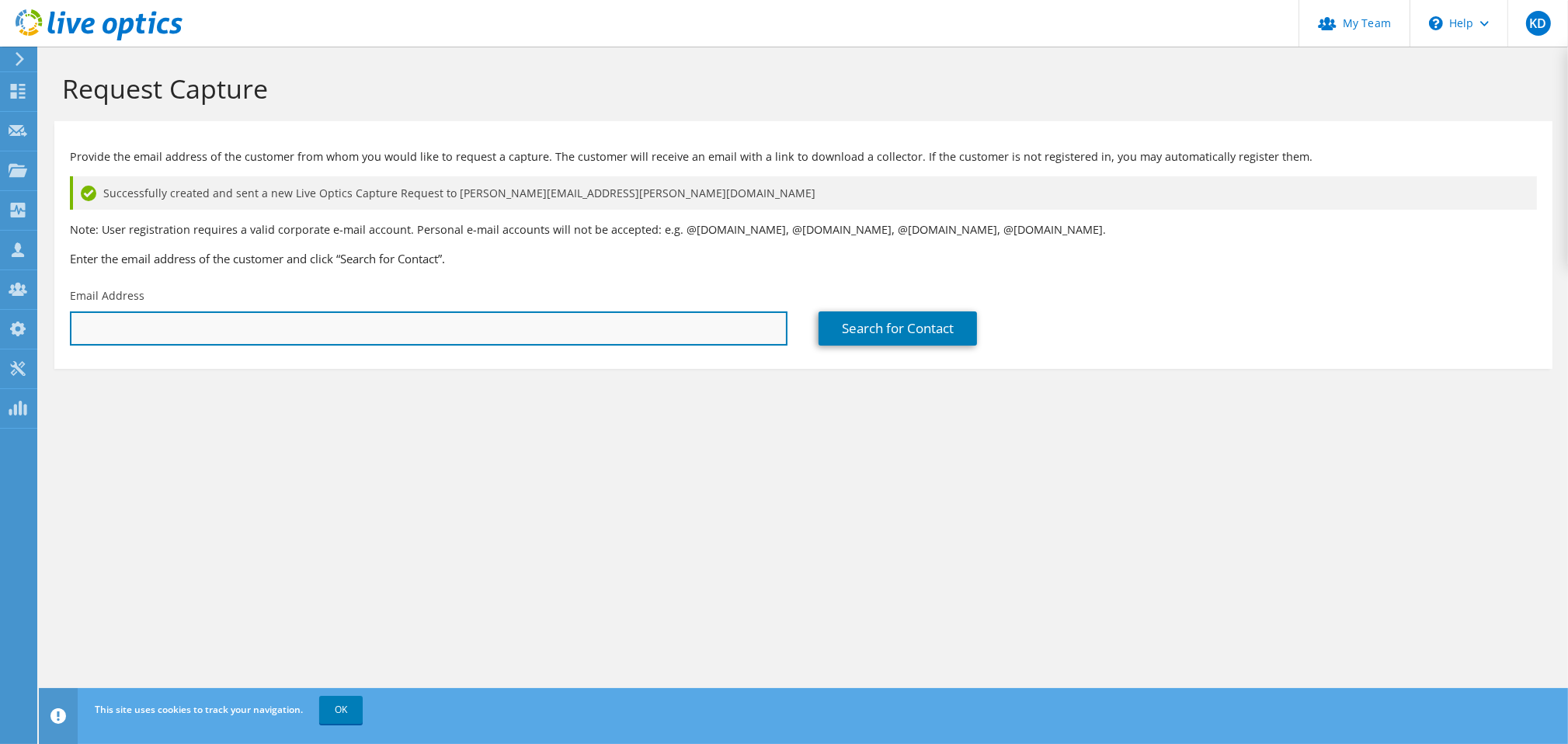
click at [377, 332] on input "text" at bounding box center [428, 328] width 717 height 34
paste input "[PERSON_NAME][EMAIL_ADDRESS][PERSON_NAME][DOMAIN_NAME]"
type input "[PERSON_NAME][EMAIL_ADDRESS][PERSON_NAME][DOMAIN_NAME]"
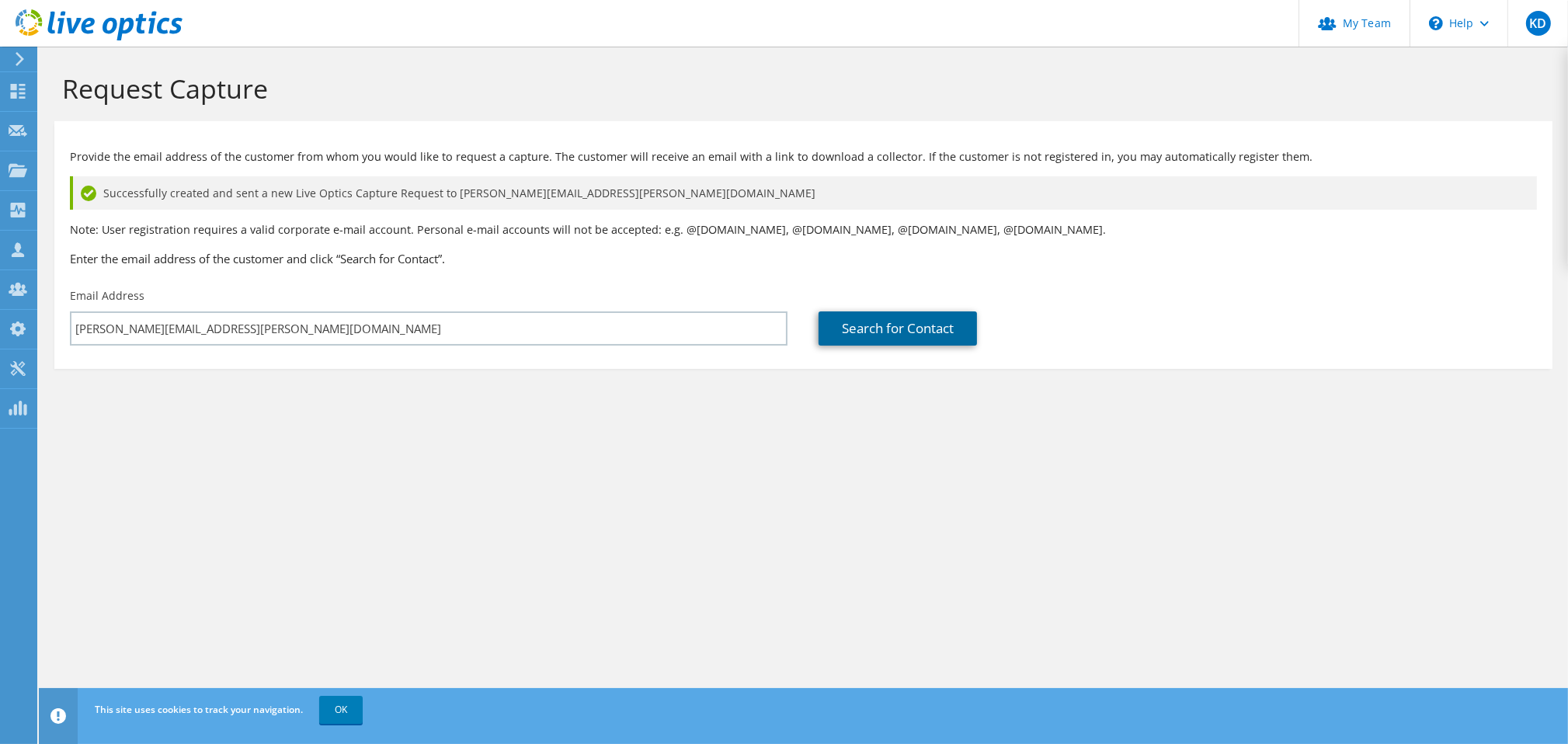
click at [844, 328] on link "Search for Contact" at bounding box center [898, 328] width 158 height 34
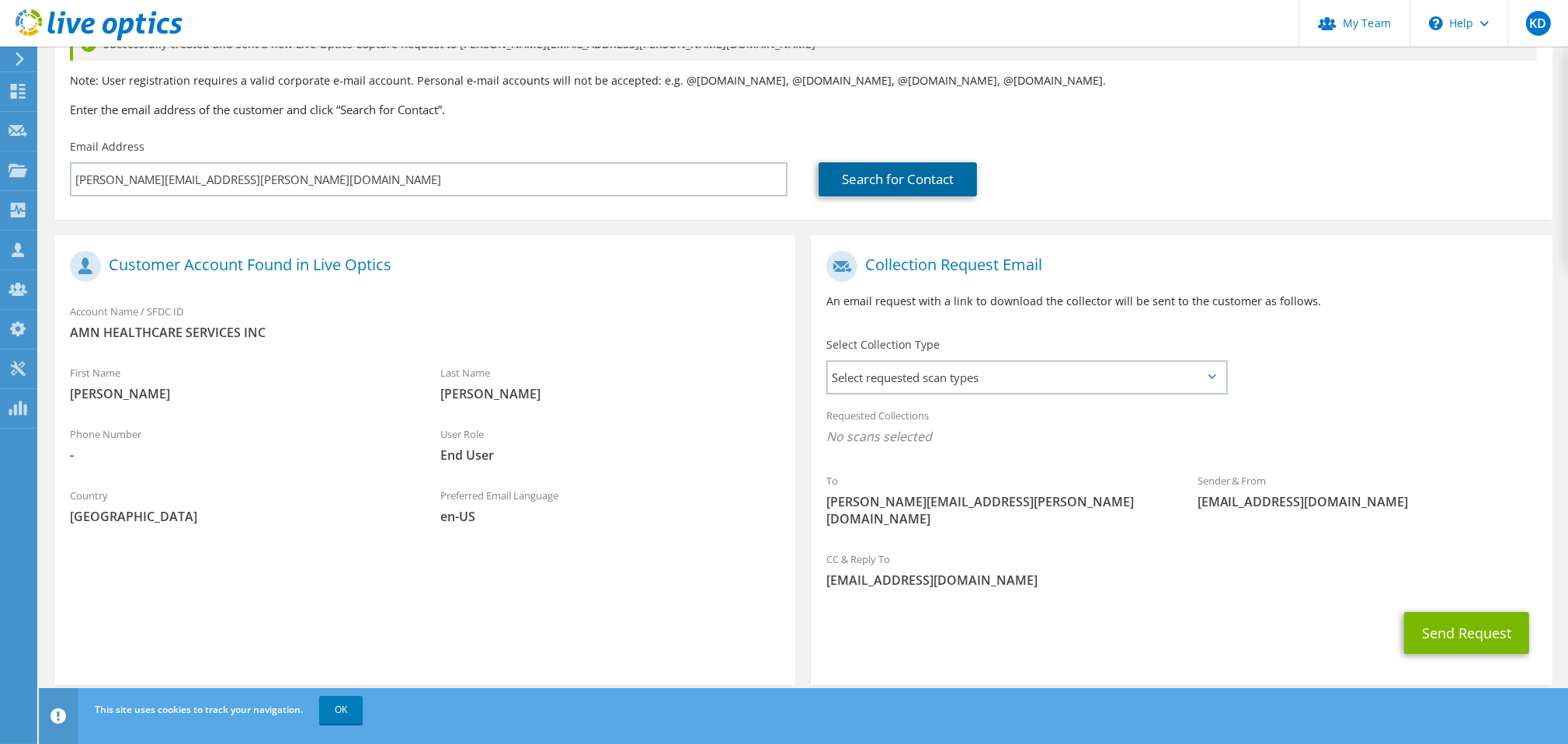
scroll to position [151, 0]
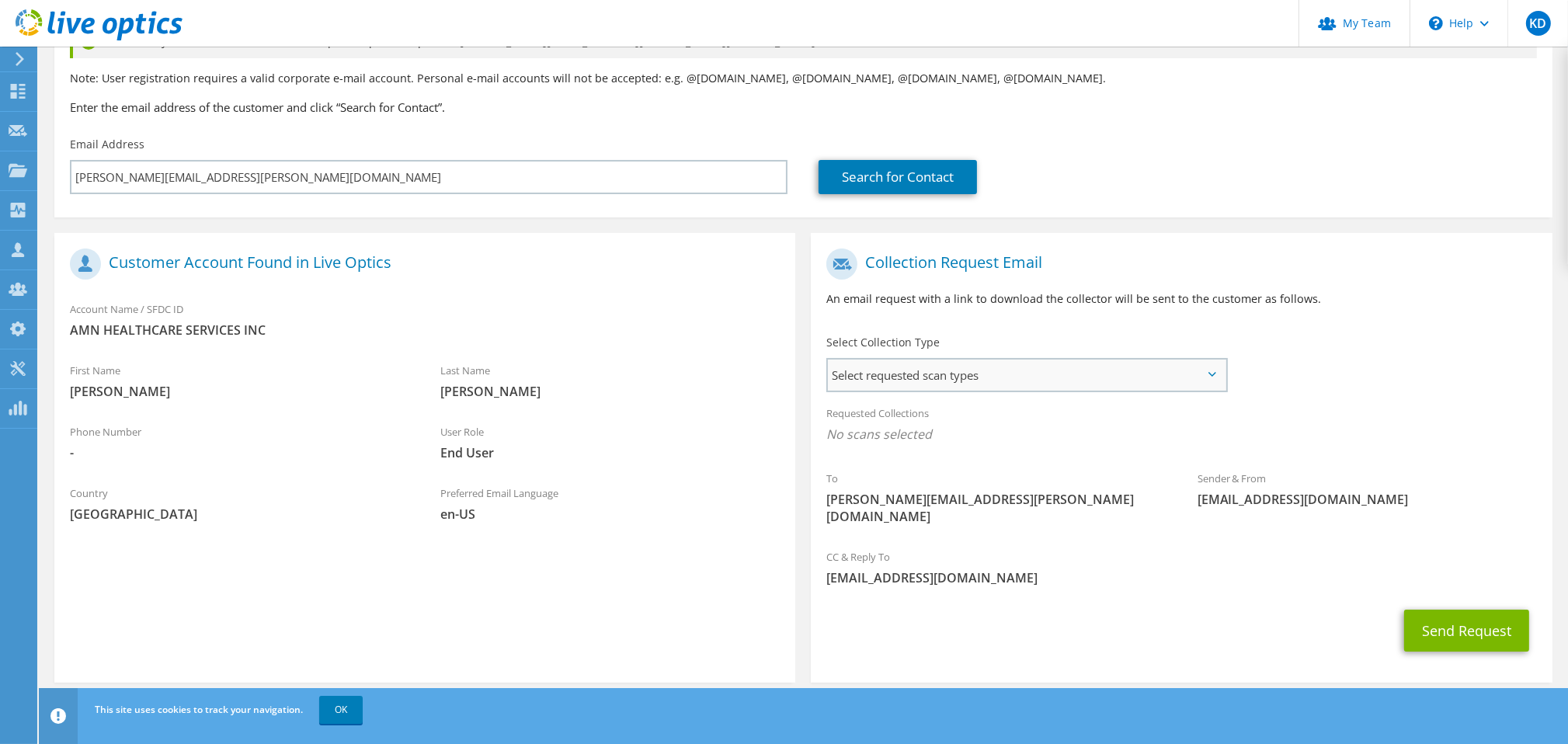
click at [1063, 364] on span "Select requested scan types" at bounding box center [1026, 376] width 397 height 31
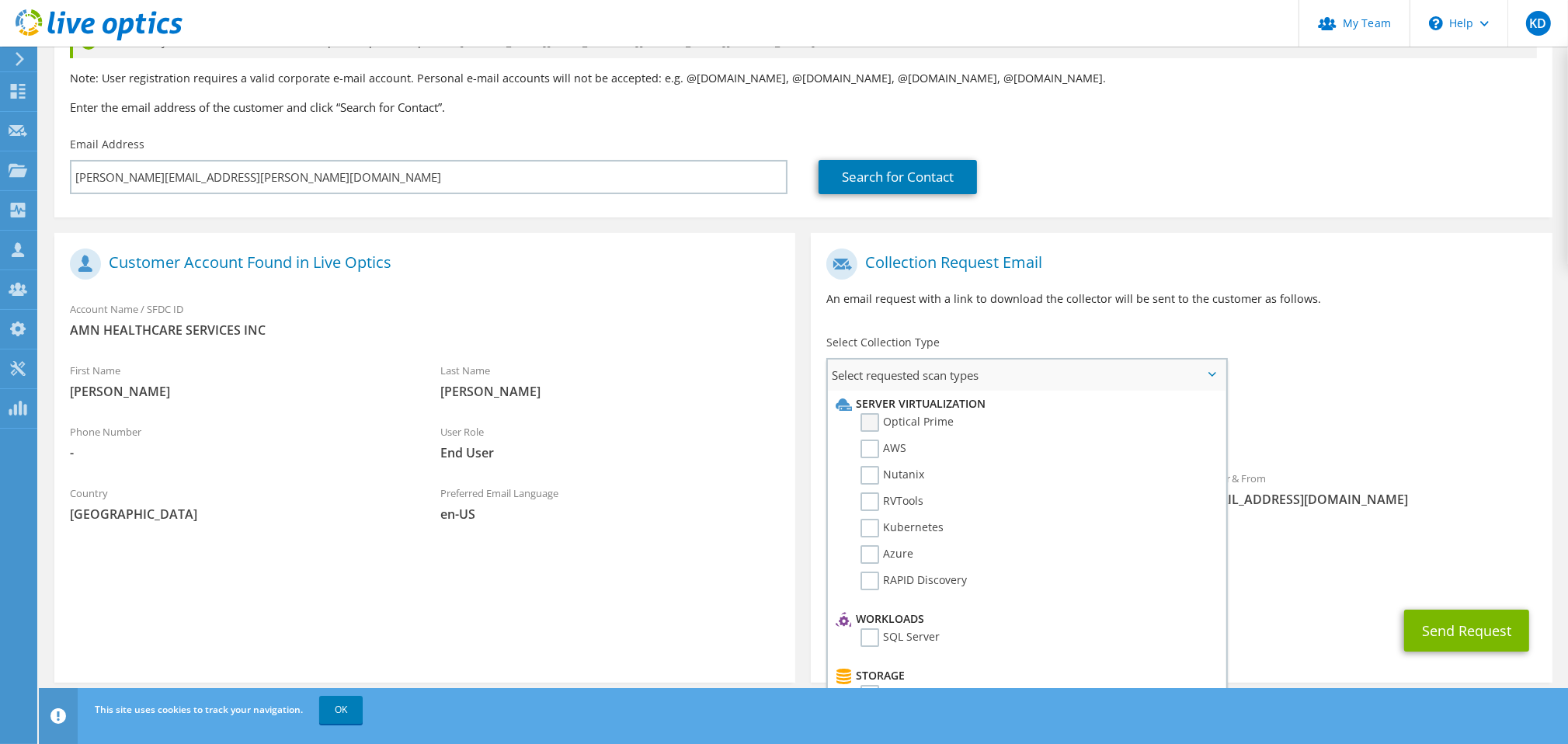
click at [868, 422] on label "Optical Prime" at bounding box center [907, 423] width 93 height 19
click at [0, 0] on input "Optical Prime" at bounding box center [0, 0] width 0 height 0
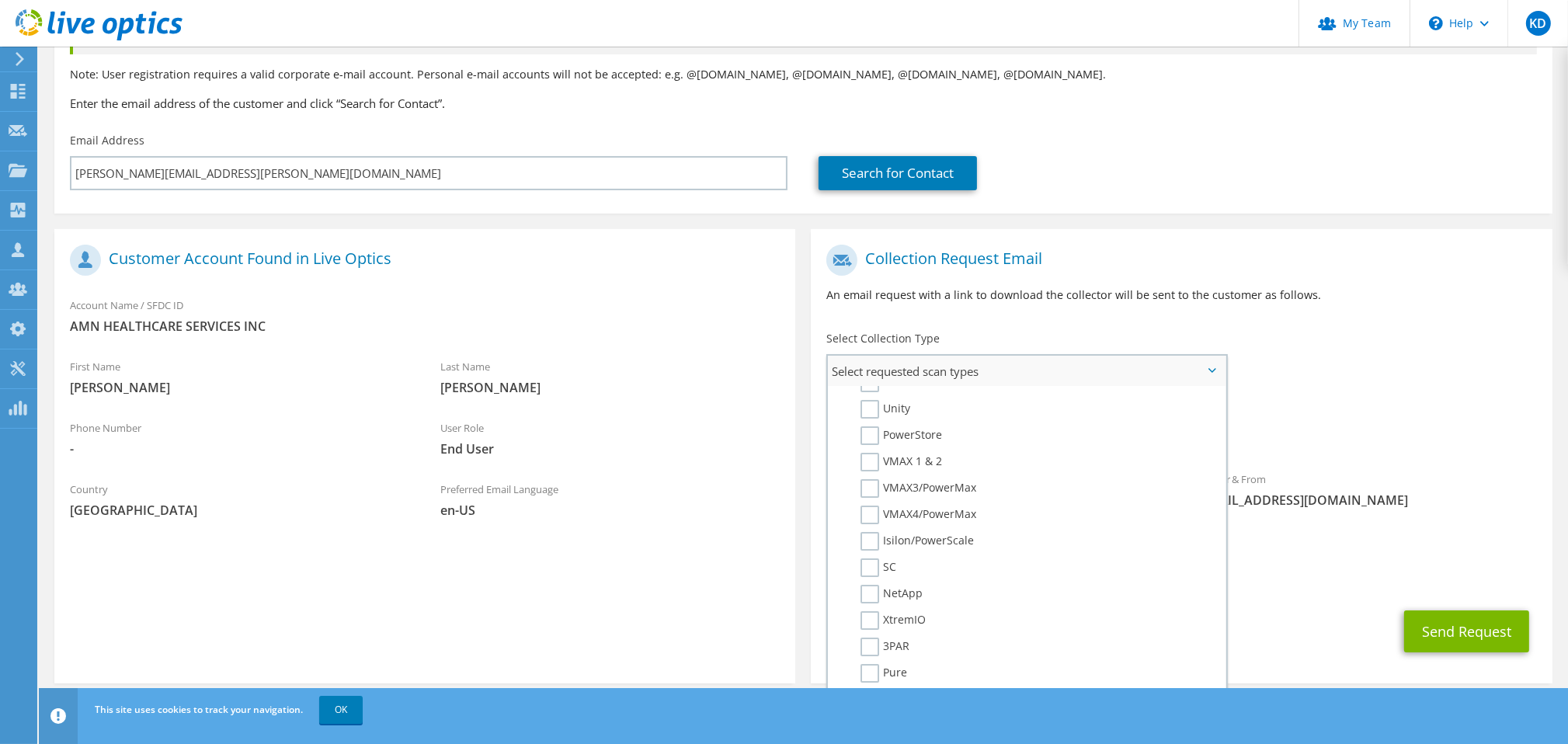
scroll to position [407, 0]
click at [1446, 542] on div "CC & Reply To kdean@redesign-group.com" at bounding box center [1181, 568] width 741 height 53
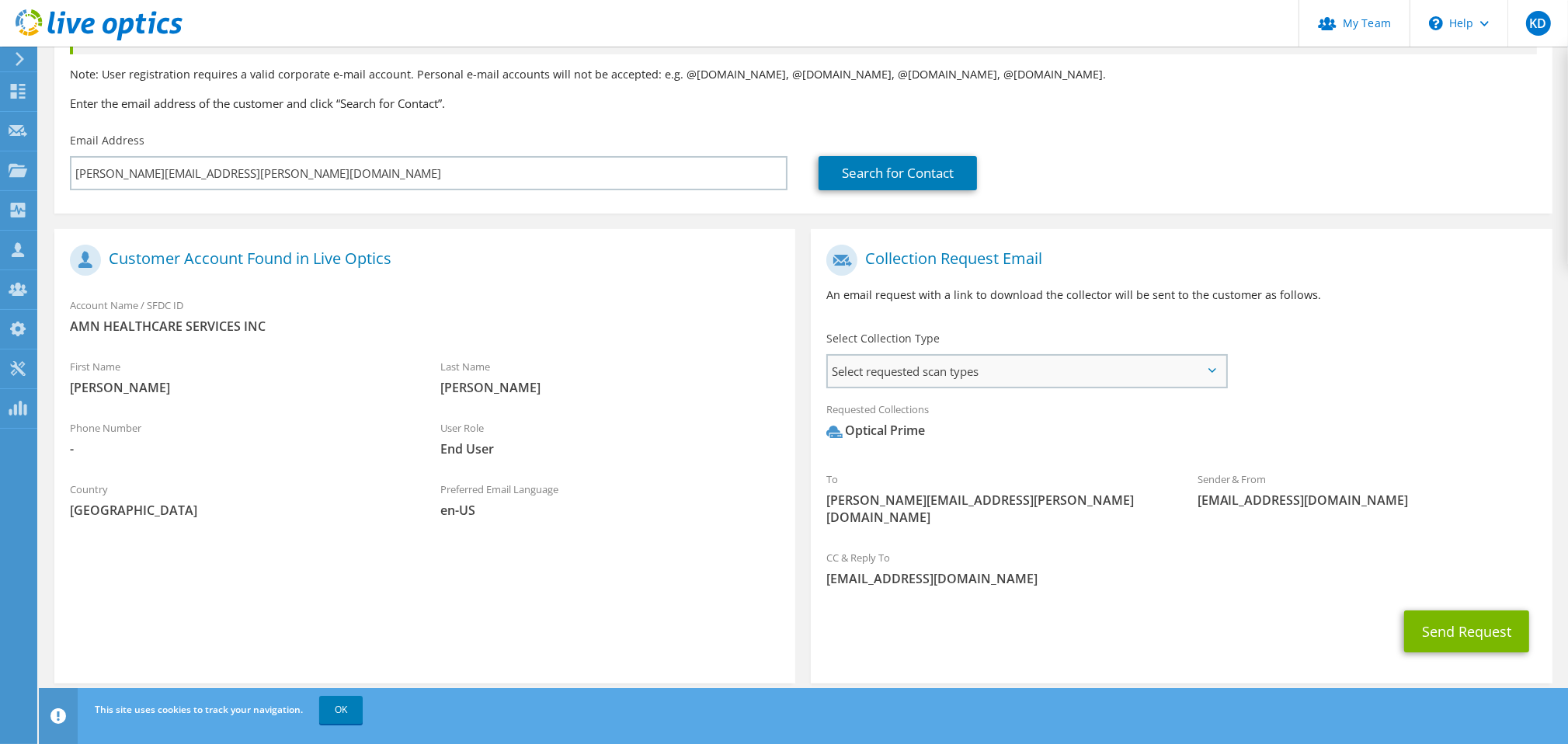
click at [1105, 375] on span "Select requested scan types" at bounding box center [1026, 372] width 397 height 31
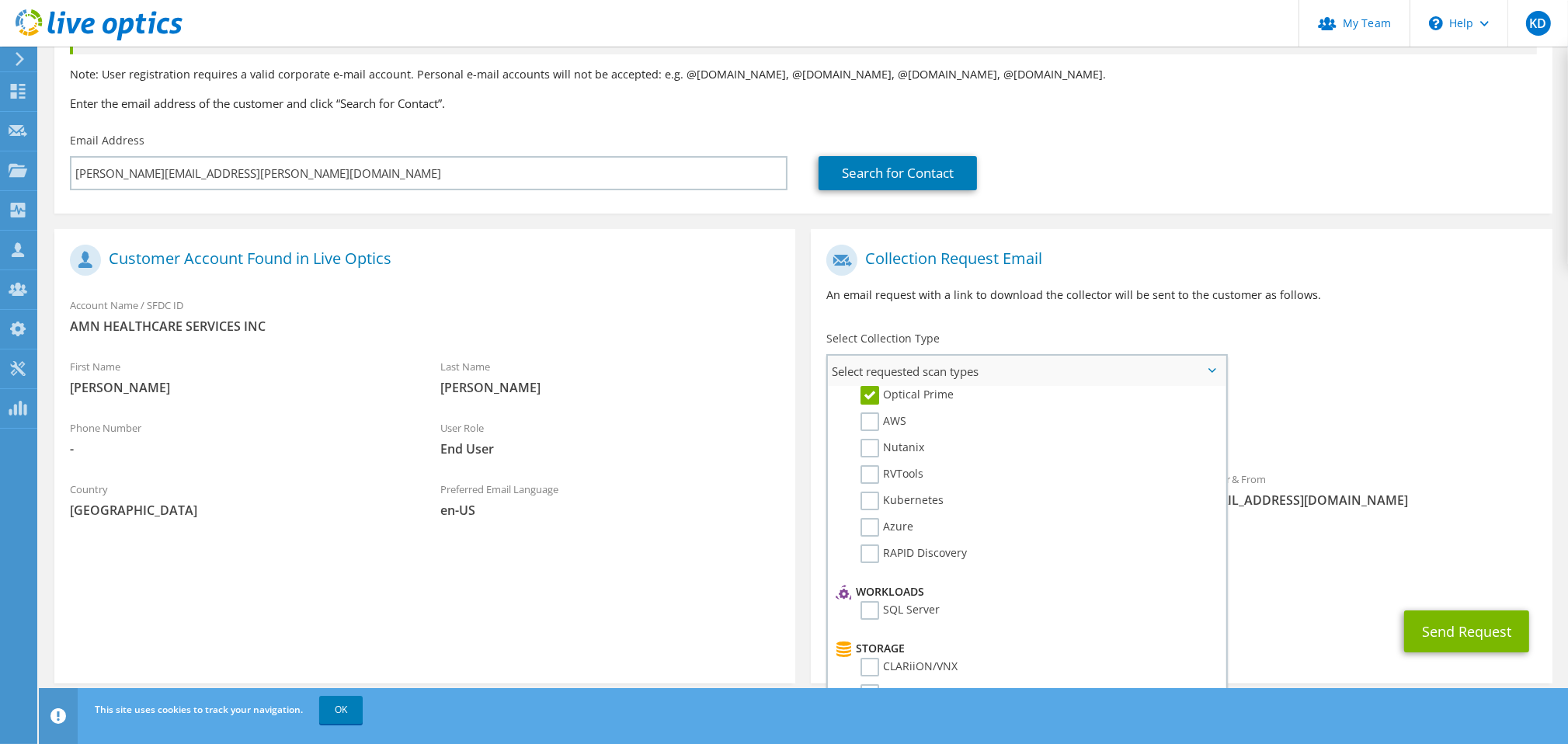
scroll to position [0, 0]
click at [1323, 416] on div "Requested Collections No scans selected Optical Prime" at bounding box center [1181, 423] width 741 height 62
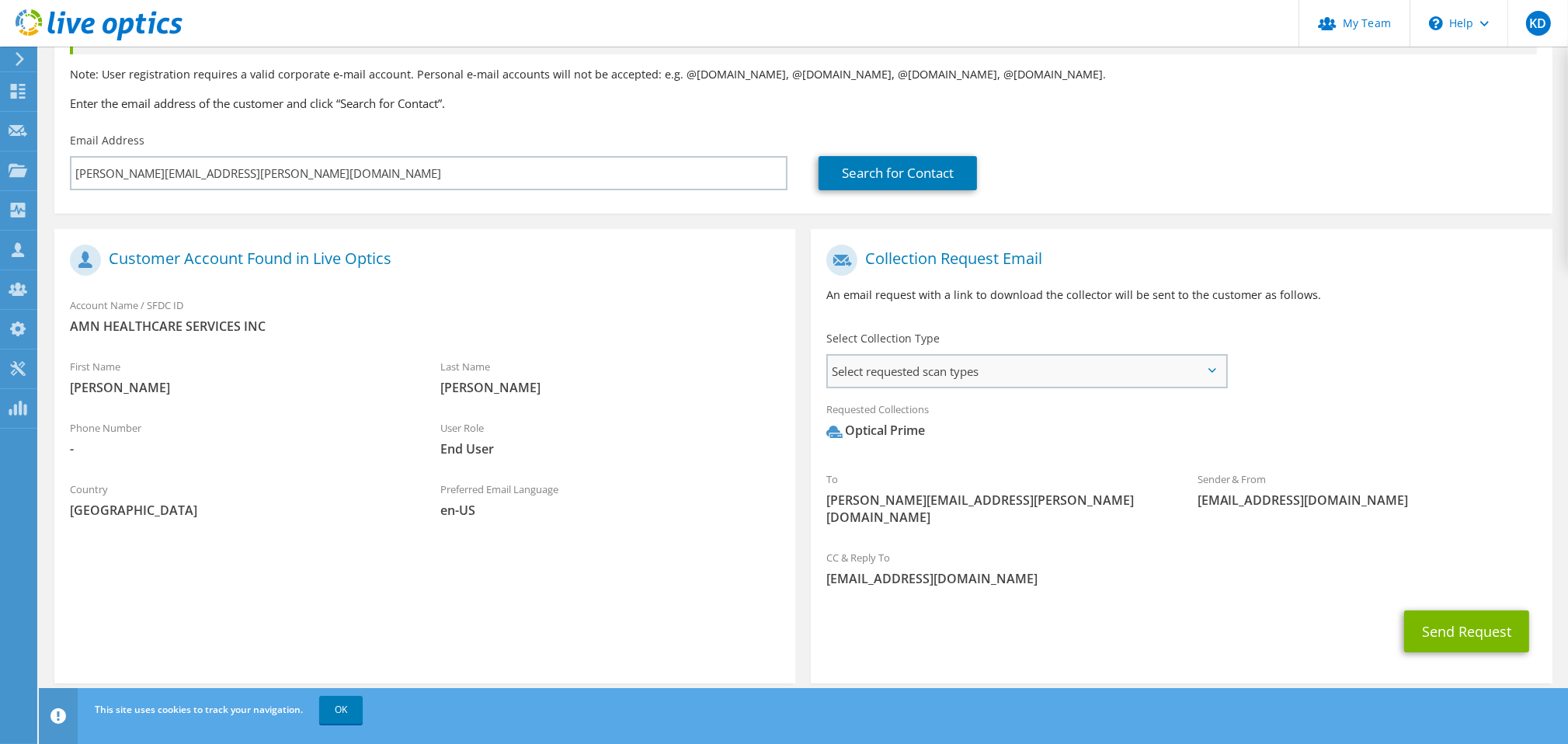
click at [1176, 378] on span "Select requested scan types" at bounding box center [1026, 372] width 397 height 31
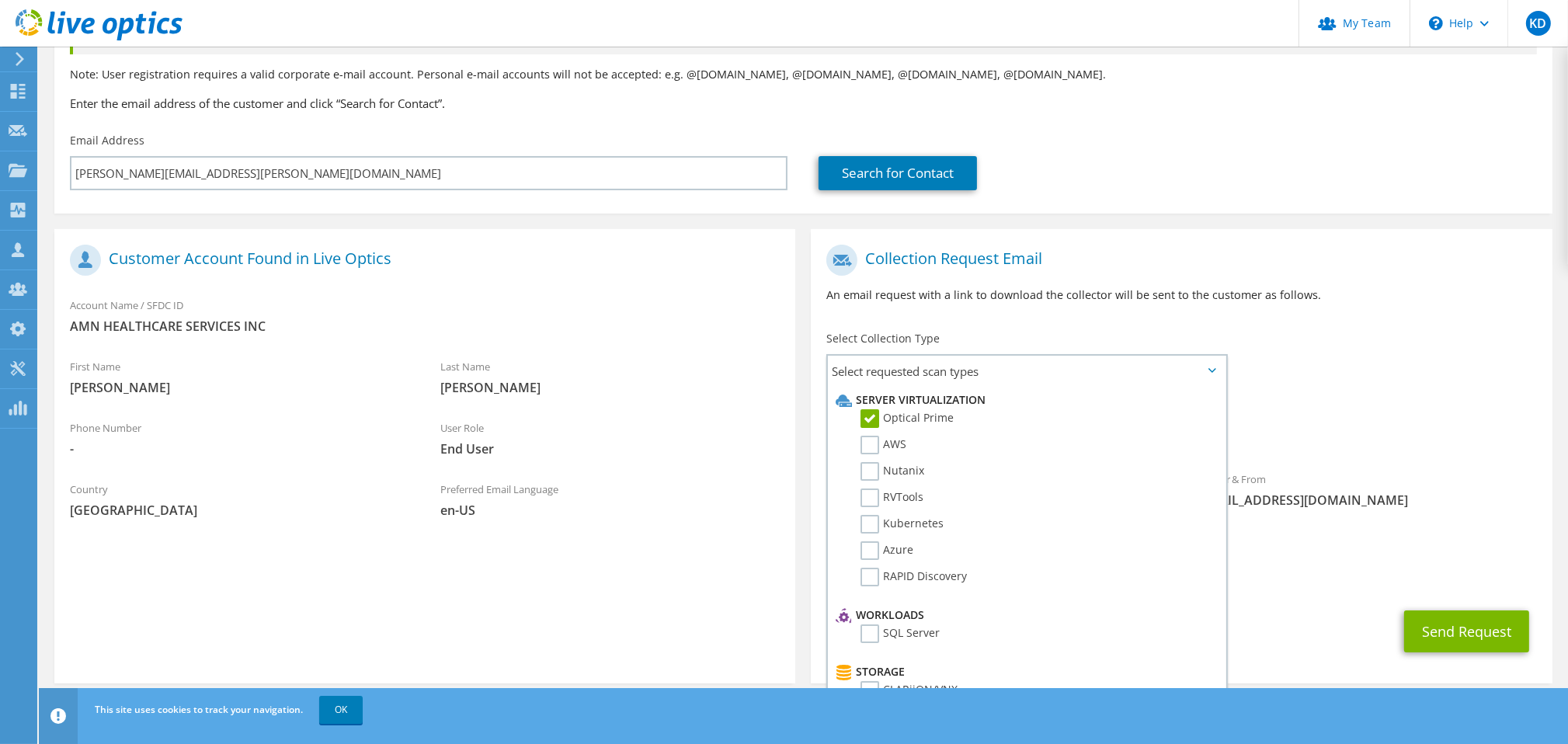
click at [1302, 390] on div "To Adam.Beck@amnhealthcare.com Sender & From liveoptics@liveoptics.com" at bounding box center [1181, 389] width 741 height 304
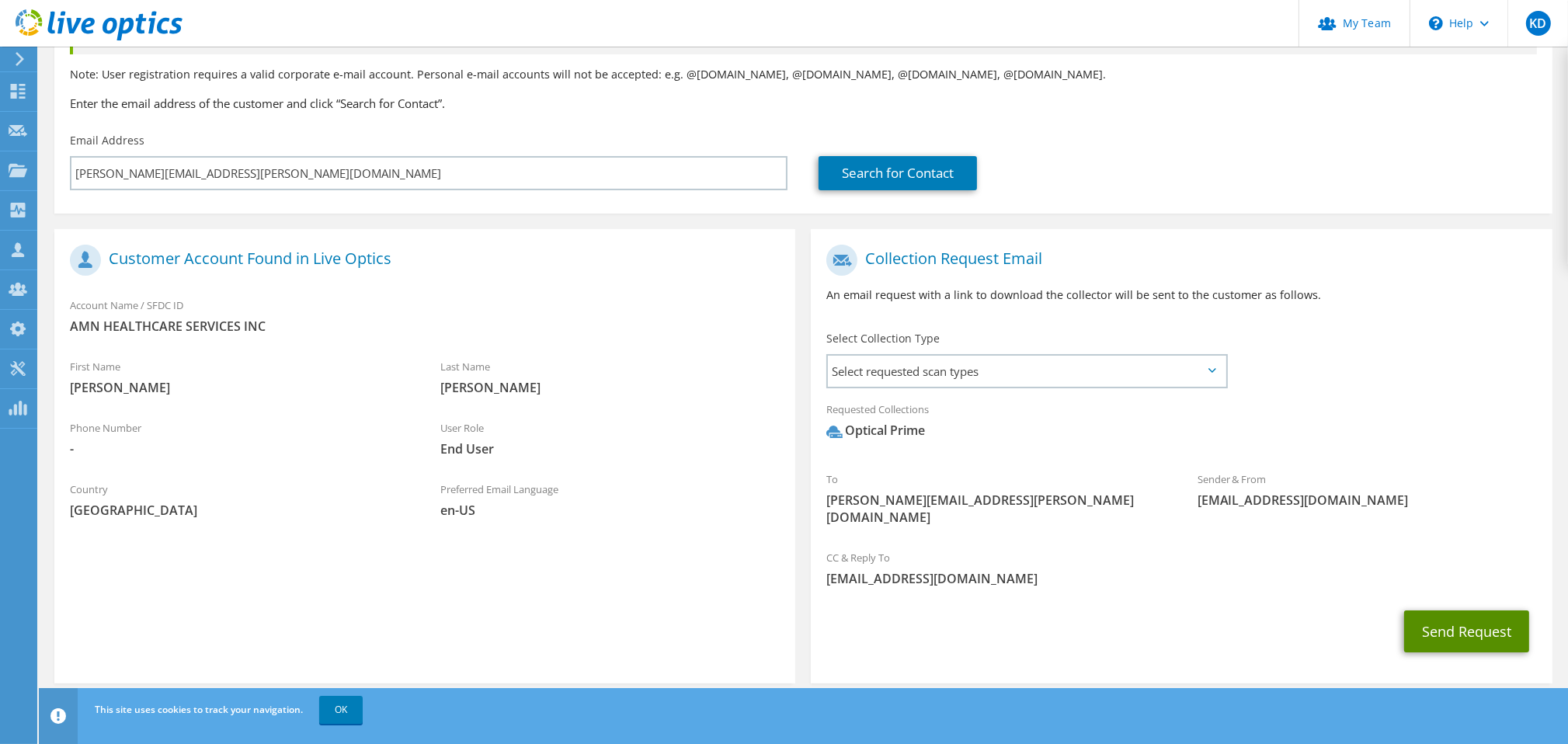
click at [1436, 615] on button "Send Request" at bounding box center [1467, 632] width 125 height 42
